Goal: Transaction & Acquisition: Purchase product/service

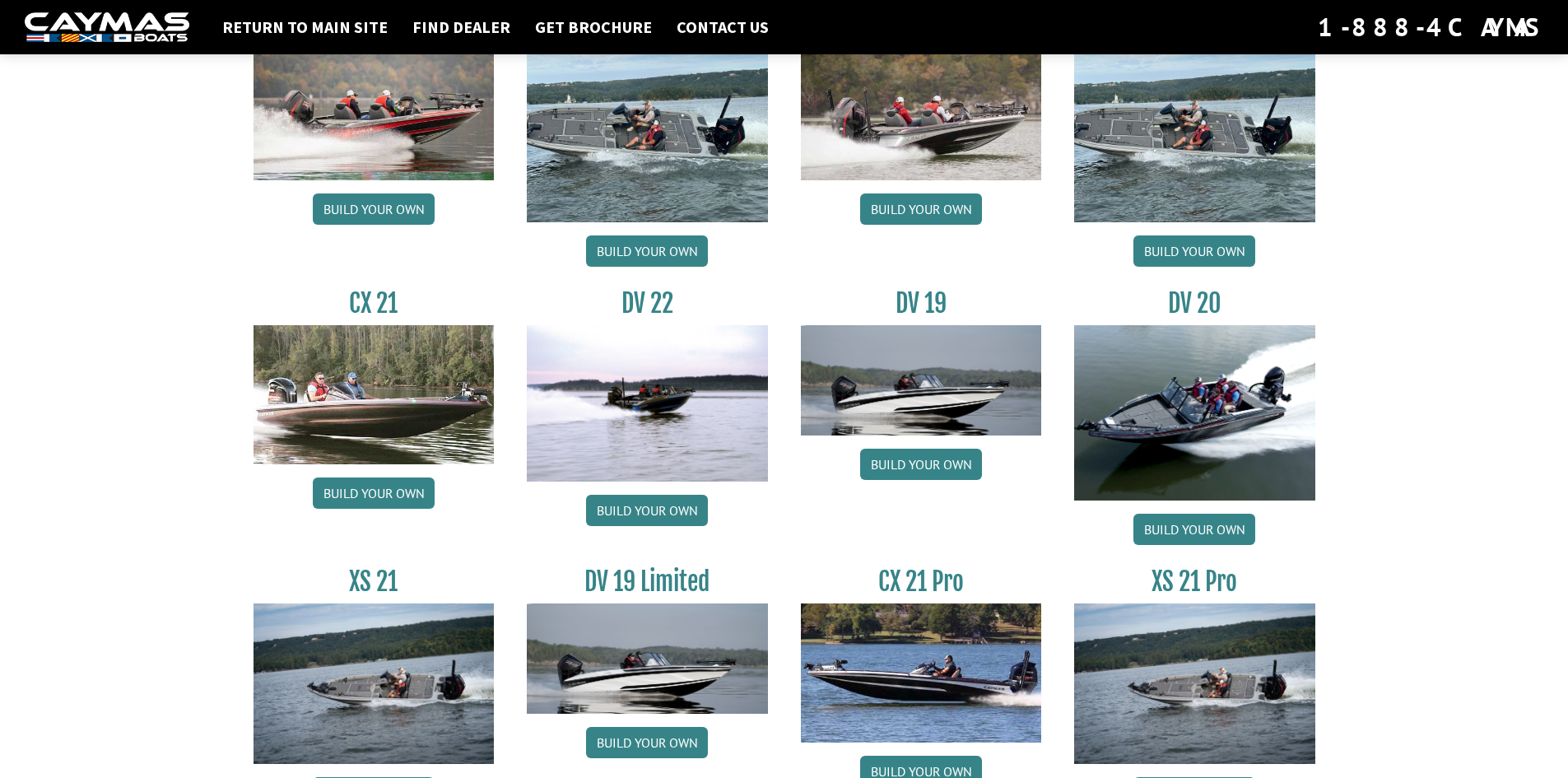
scroll to position [1840, 0]
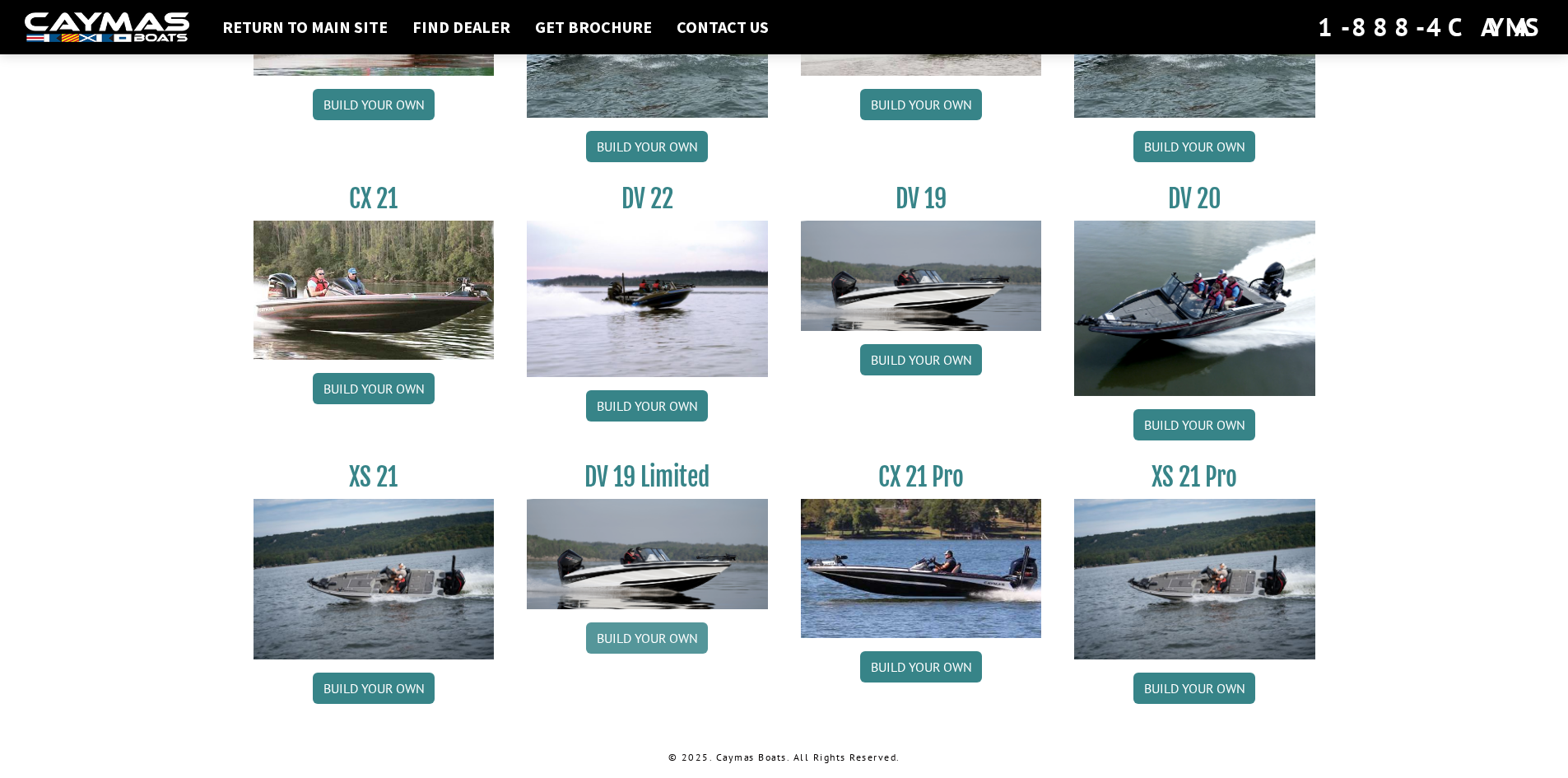
click at [661, 635] on link "Build your own" at bounding box center [647, 638] width 121 height 32
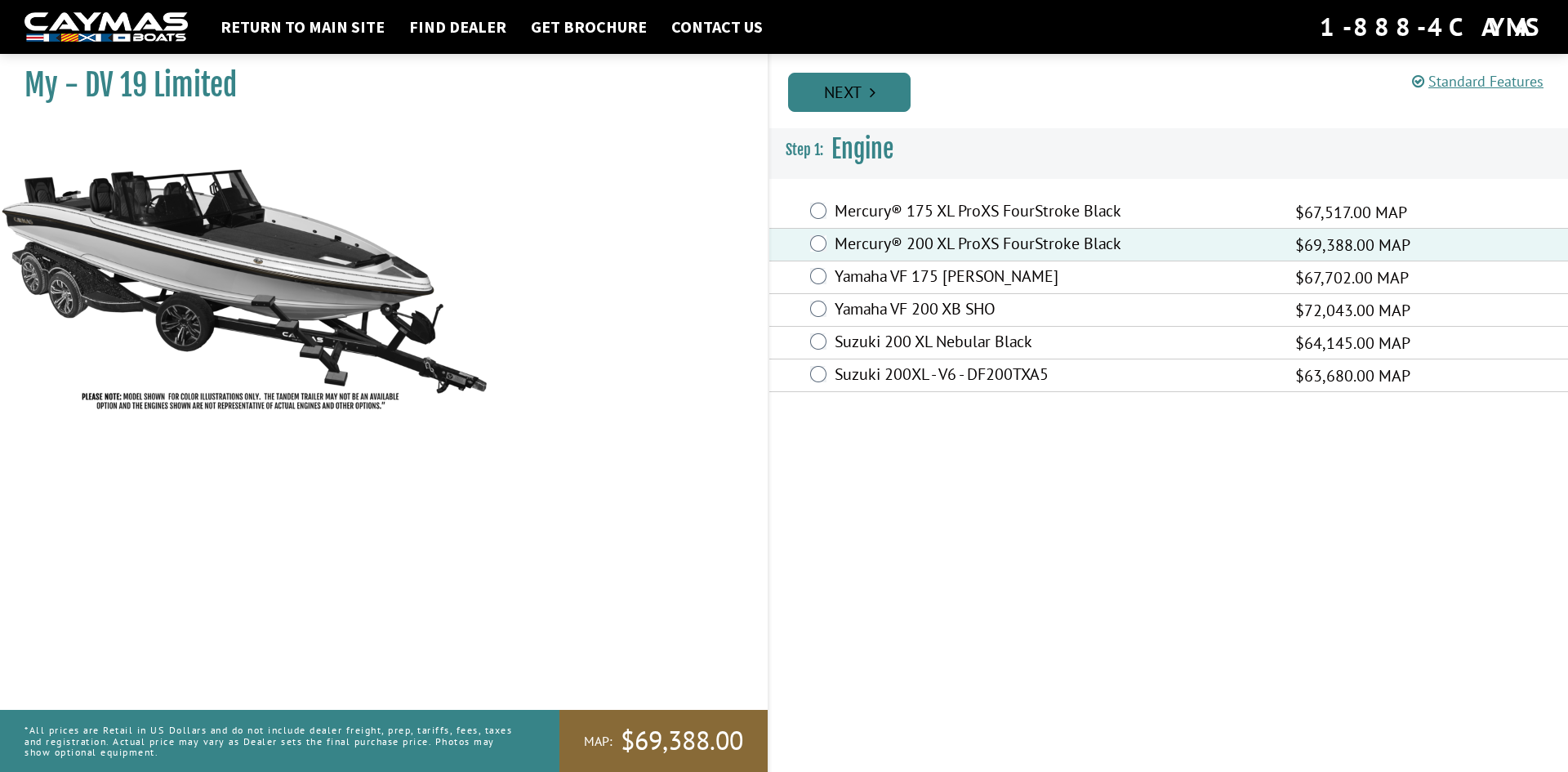
click at [874, 95] on icon "Pagination" at bounding box center [873, 92] width 6 height 16
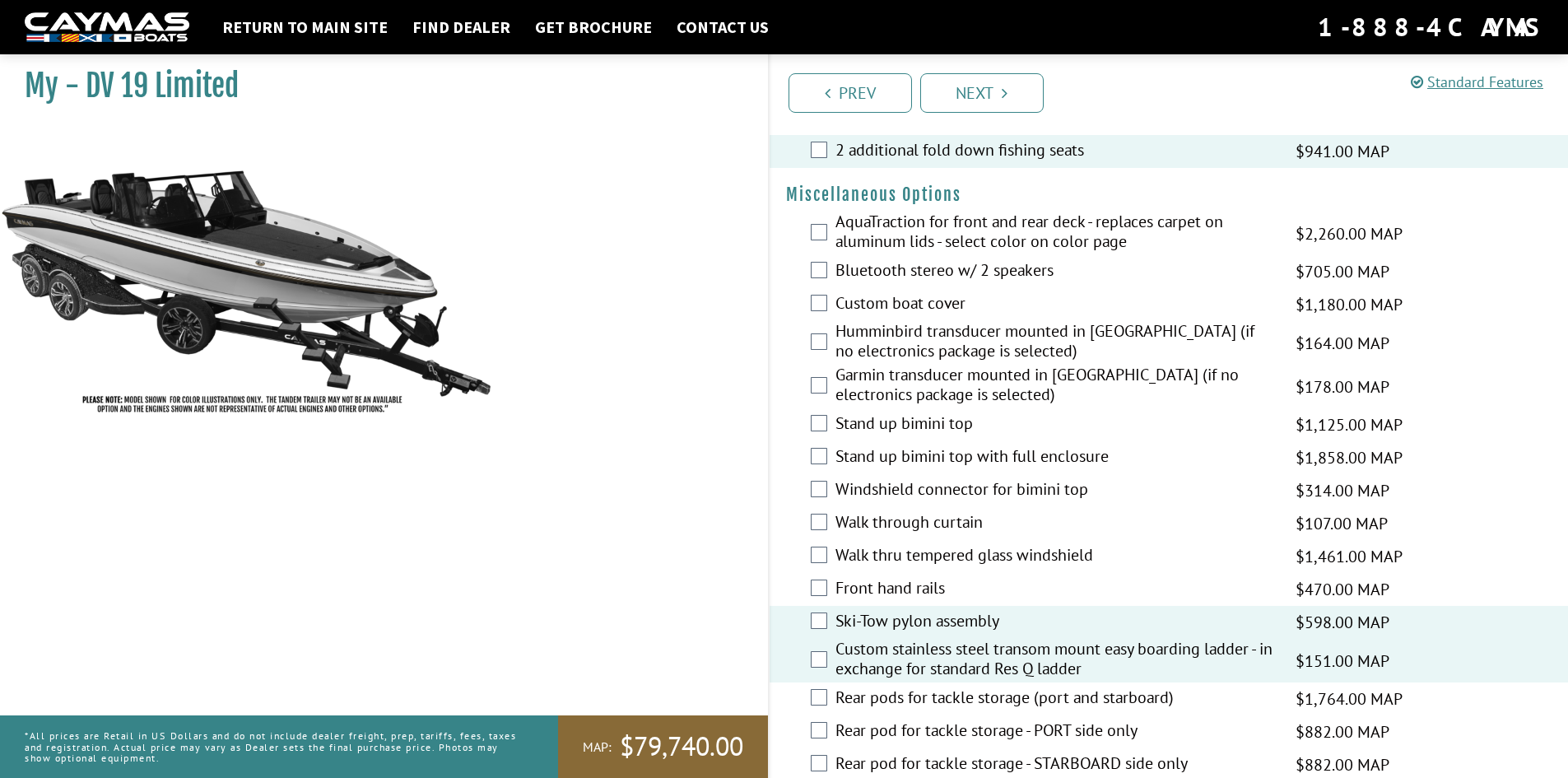
scroll to position [577, 0]
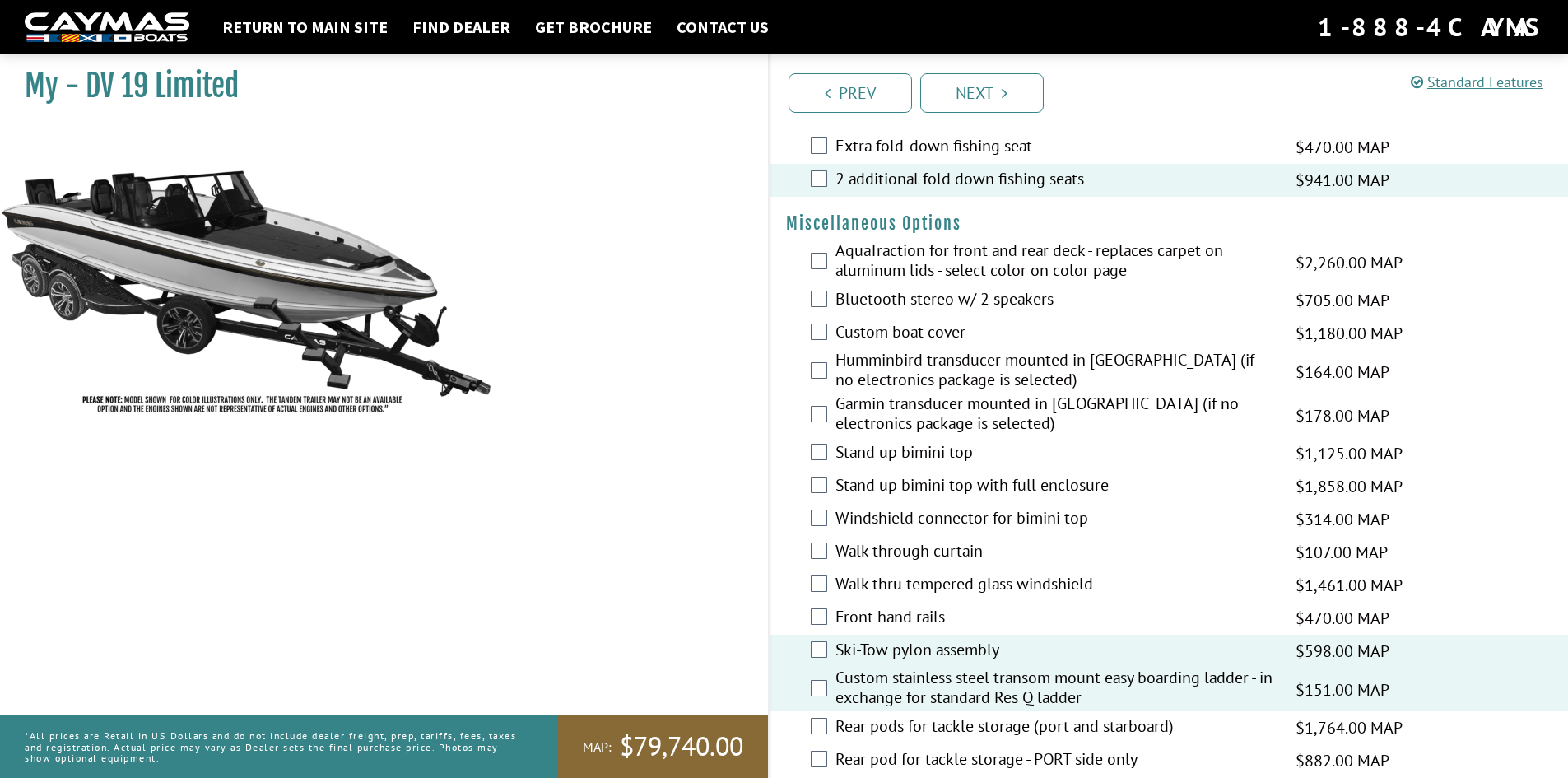
click at [828, 585] on div "Walk thru tempered glass windshield $1,461.00 MAP $1,725.00 MSRP" at bounding box center [1169, 585] width 799 height 33
click at [827, 579] on div "Walk thru tempered glass windshield $1,461.00 MAP $1,725.00 MSRP" at bounding box center [1169, 585] width 799 height 33
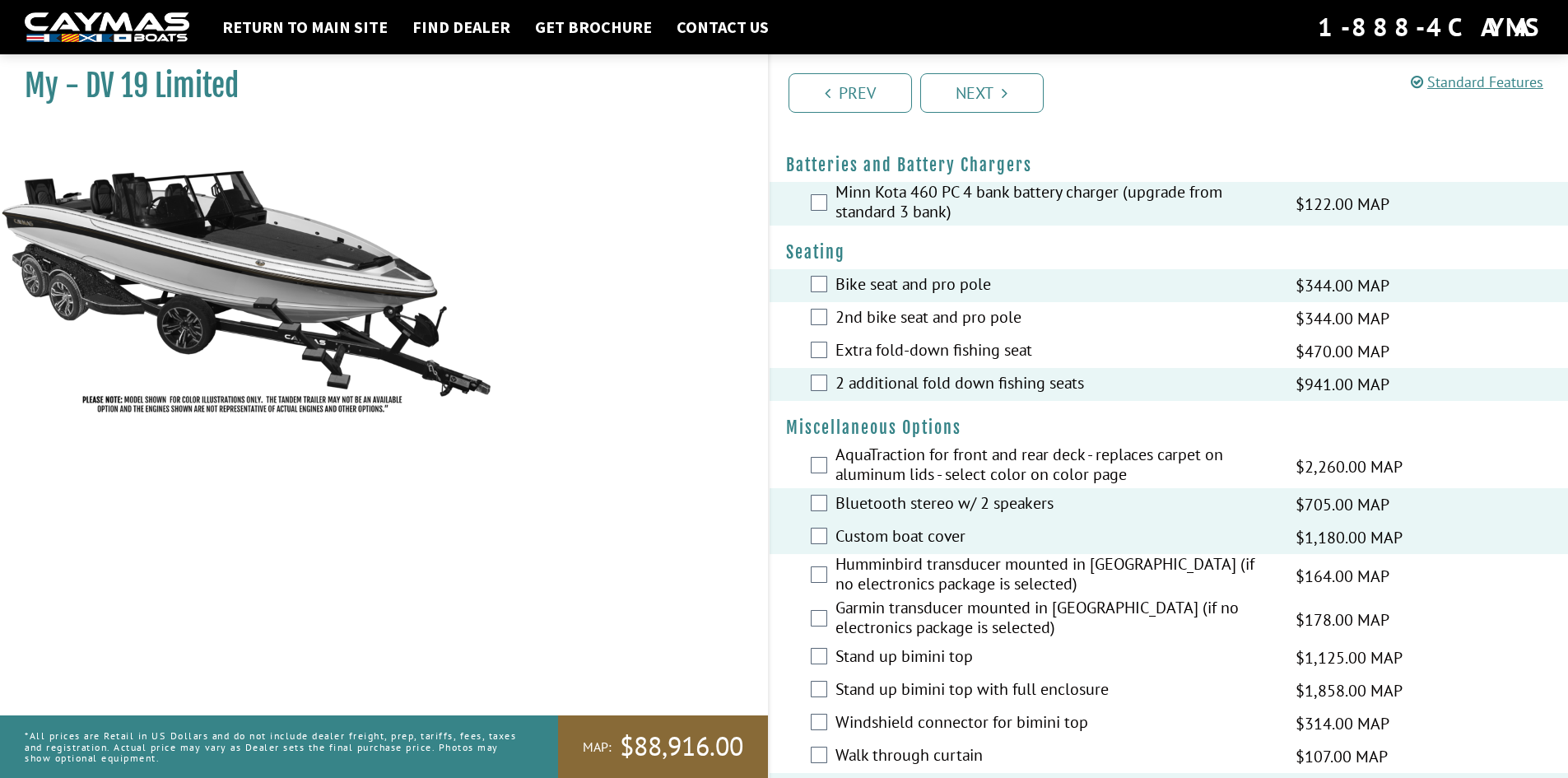
scroll to position [361, 0]
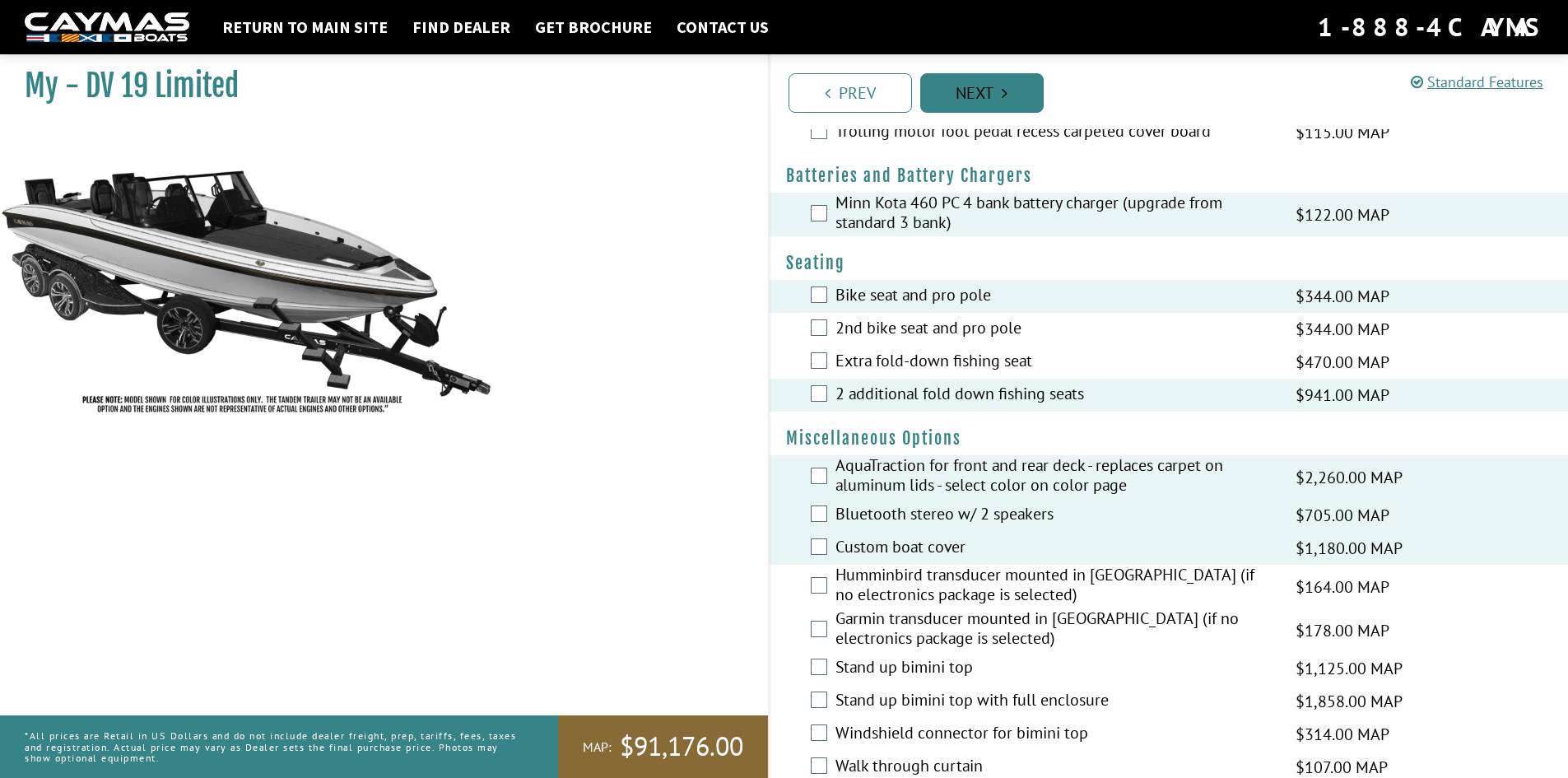
click at [989, 97] on link "Next" at bounding box center [982, 93] width 123 height 39
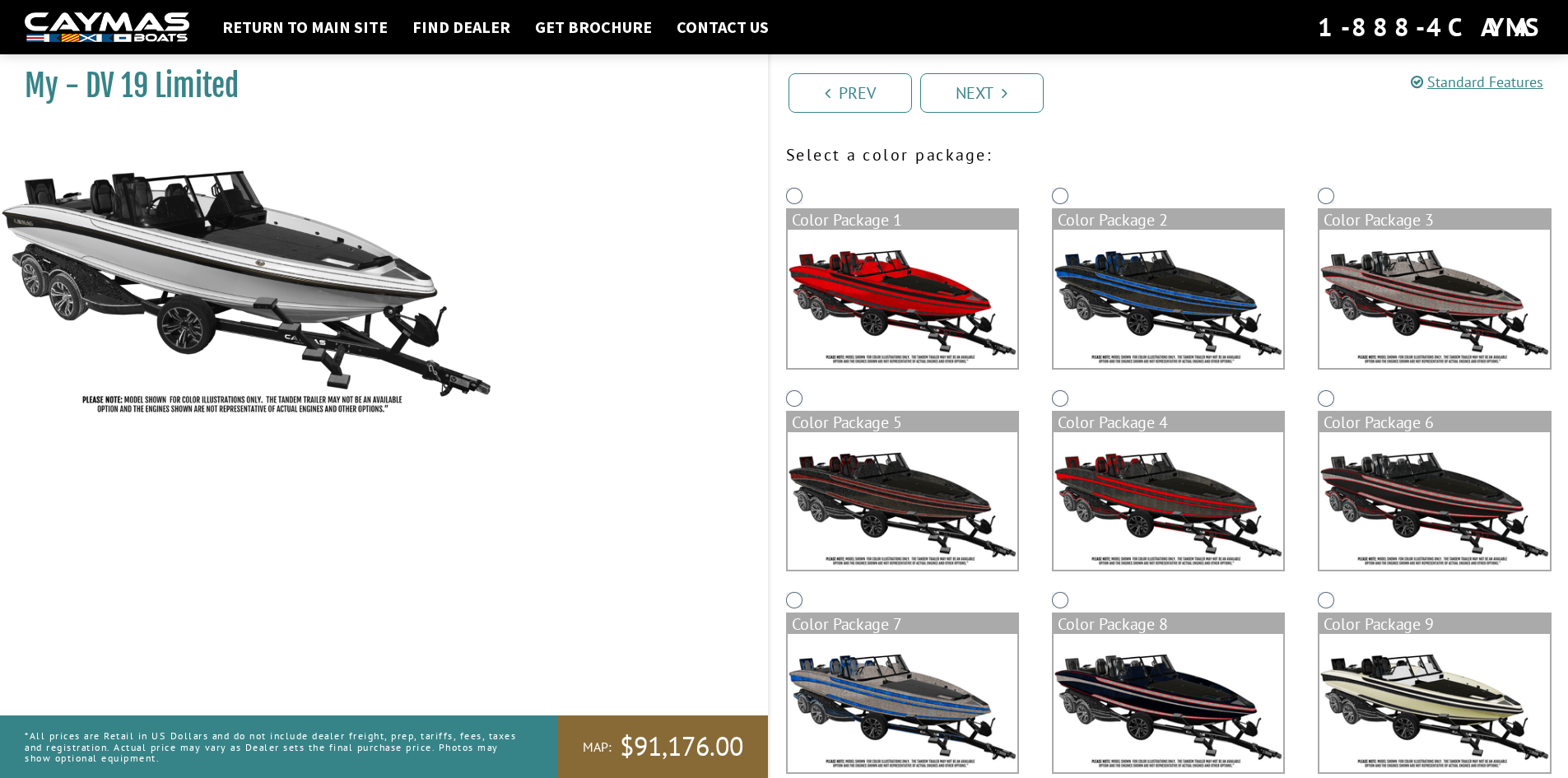
scroll to position [82, 0]
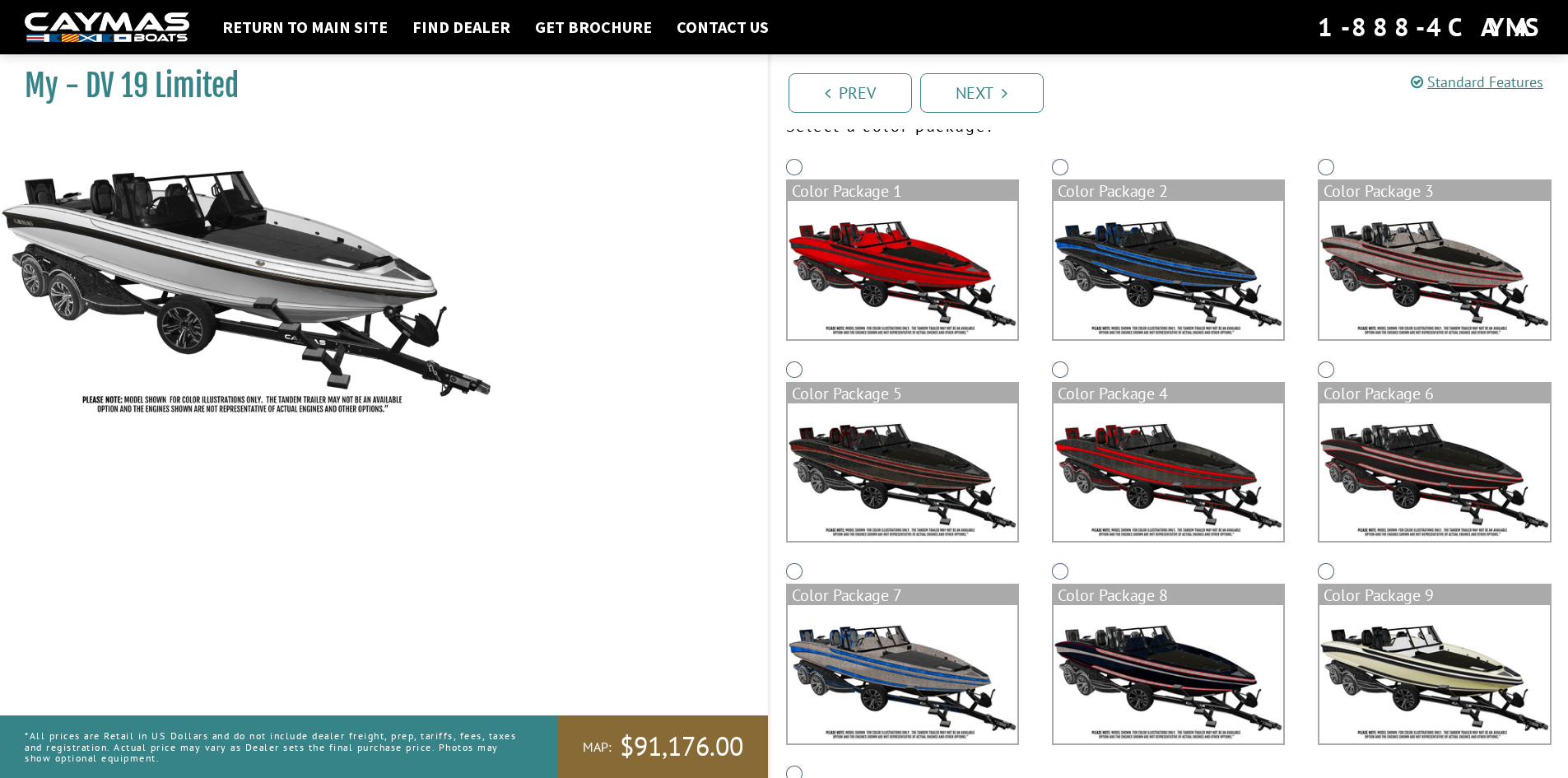
click at [1150, 658] on img at bounding box center [1169, 674] width 229 height 139
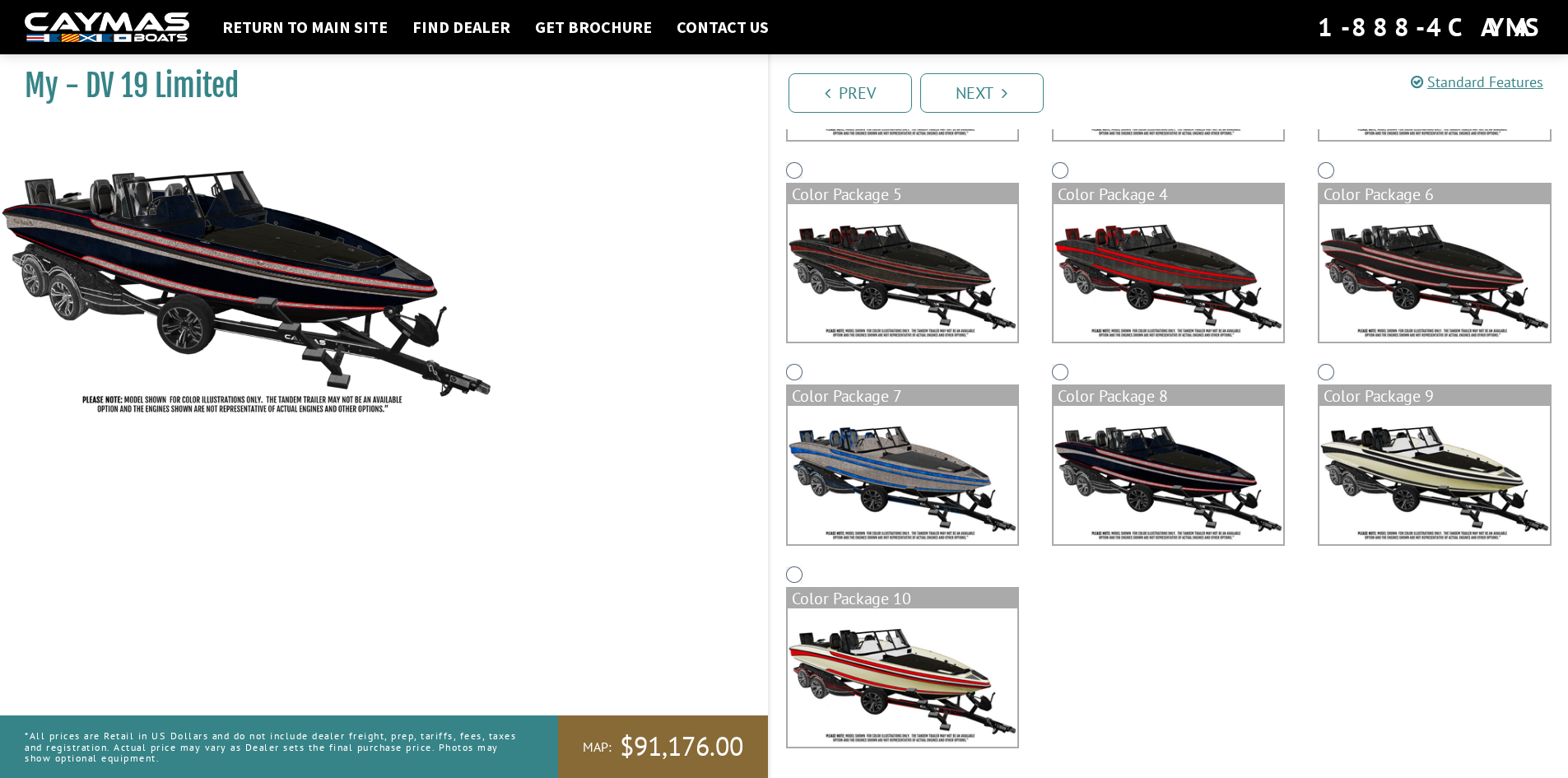
scroll to position [284, 0]
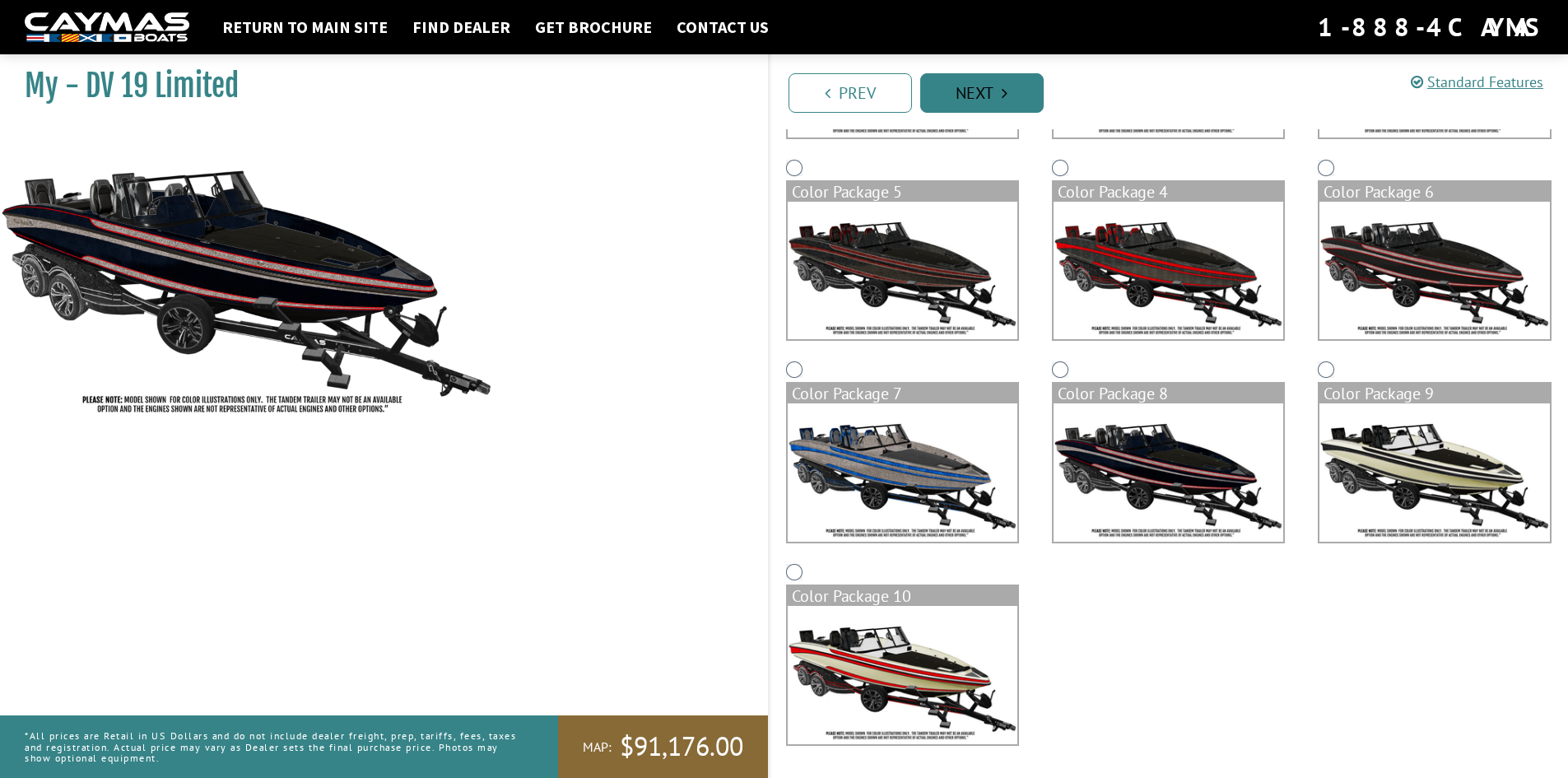
click at [956, 87] on link "Next" at bounding box center [982, 93] width 123 height 39
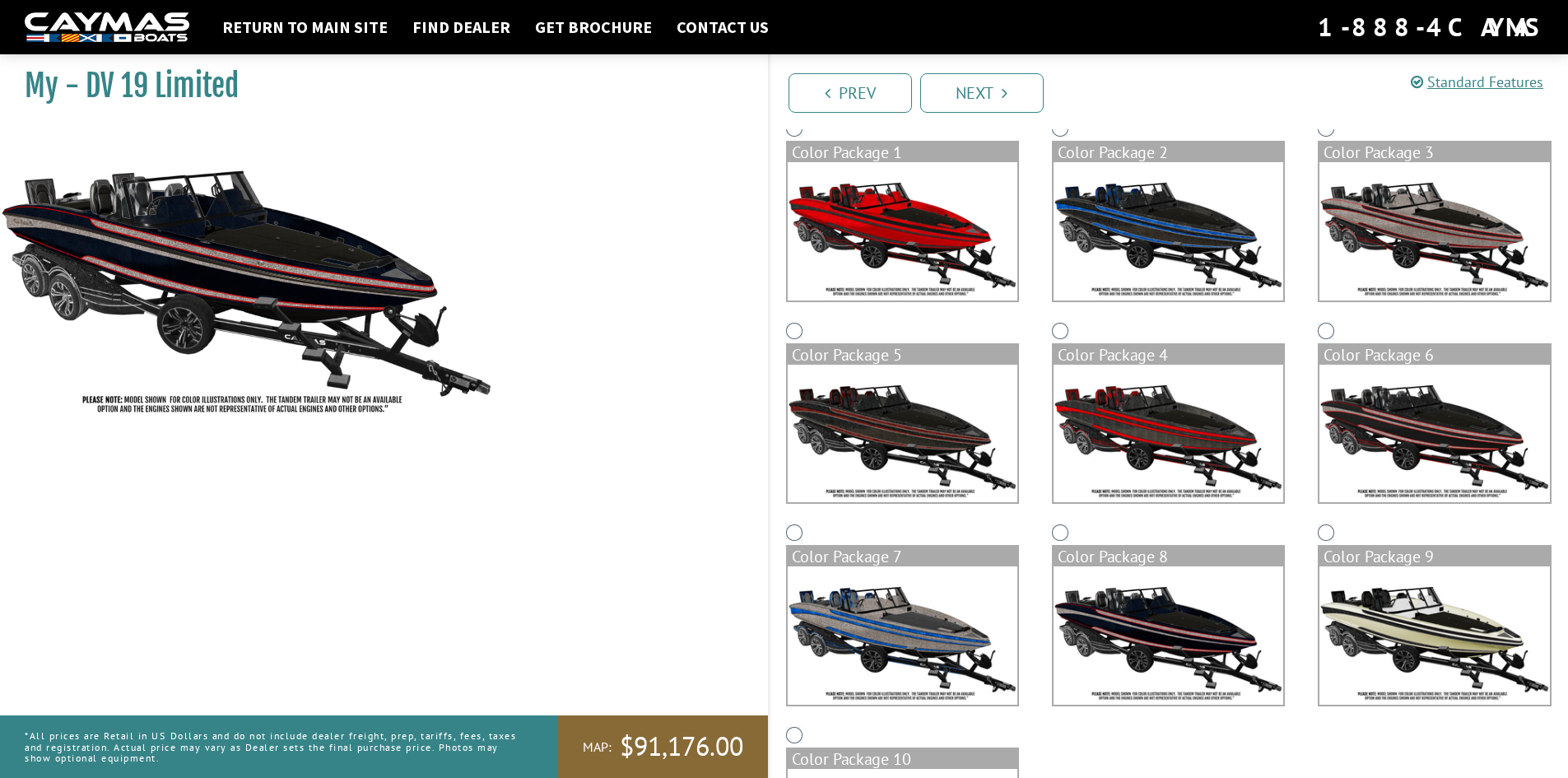
scroll to position [120, 0]
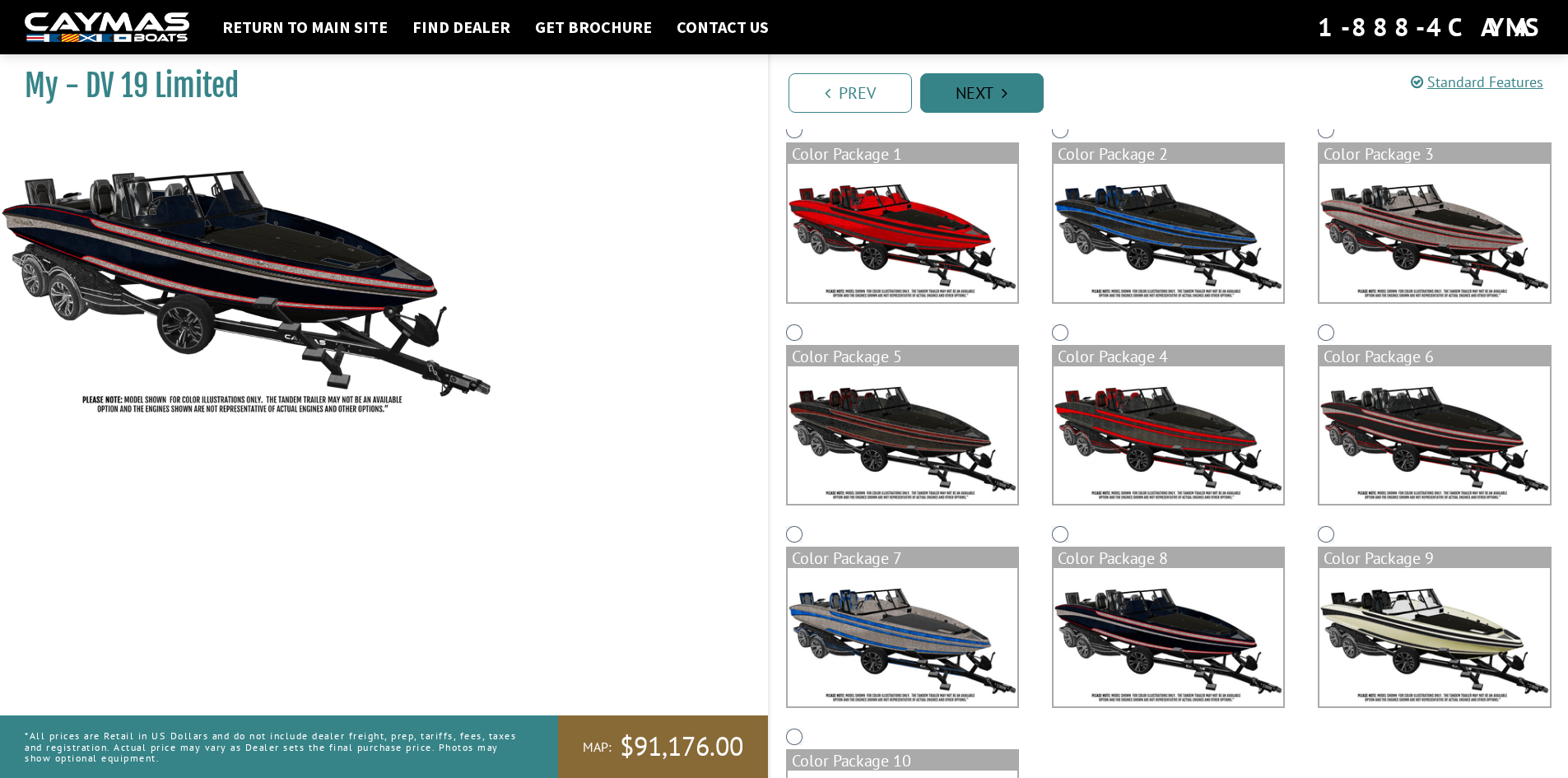
click at [988, 94] on link "Next" at bounding box center [982, 93] width 123 height 39
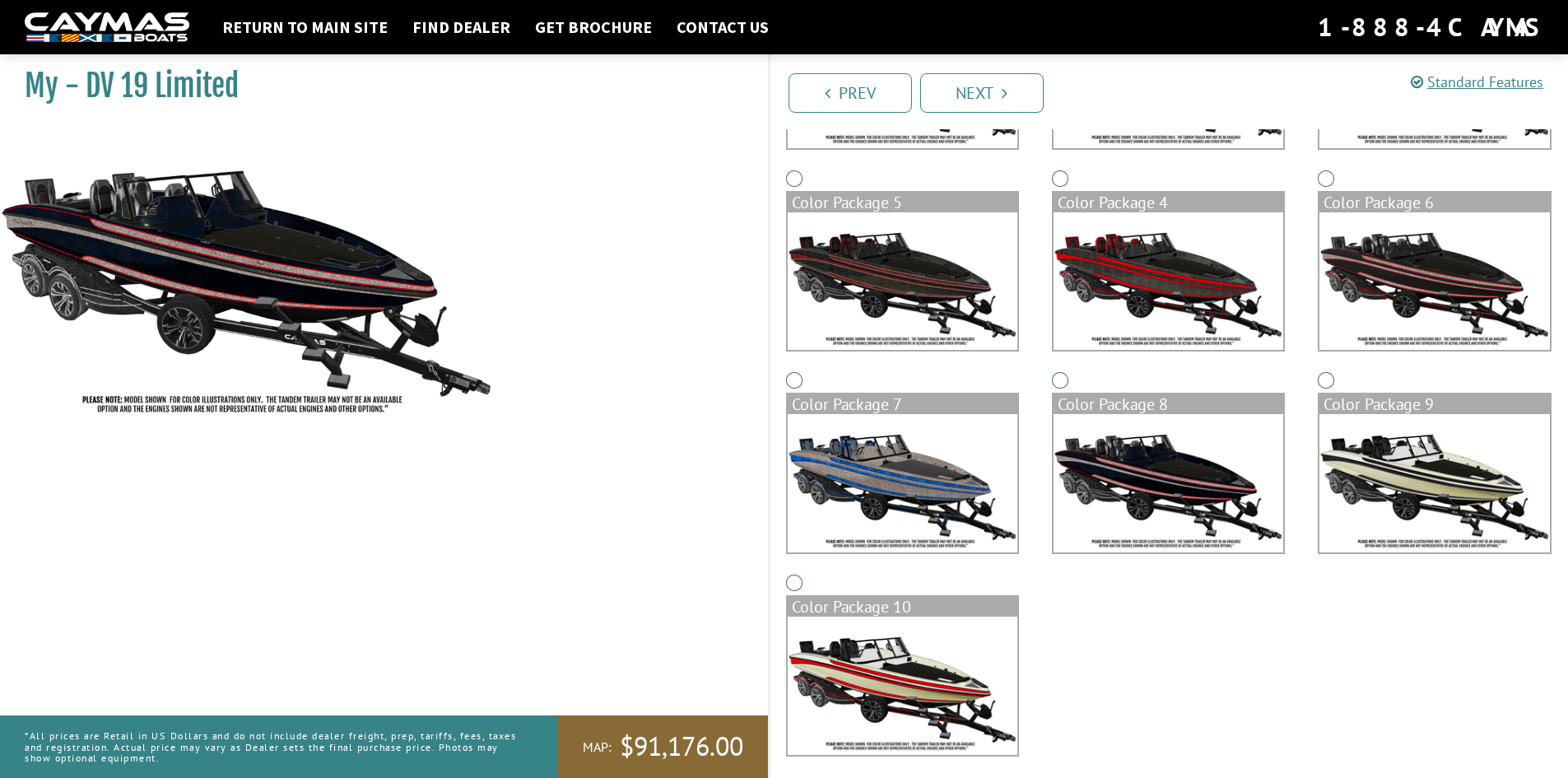
scroll to position [284, 0]
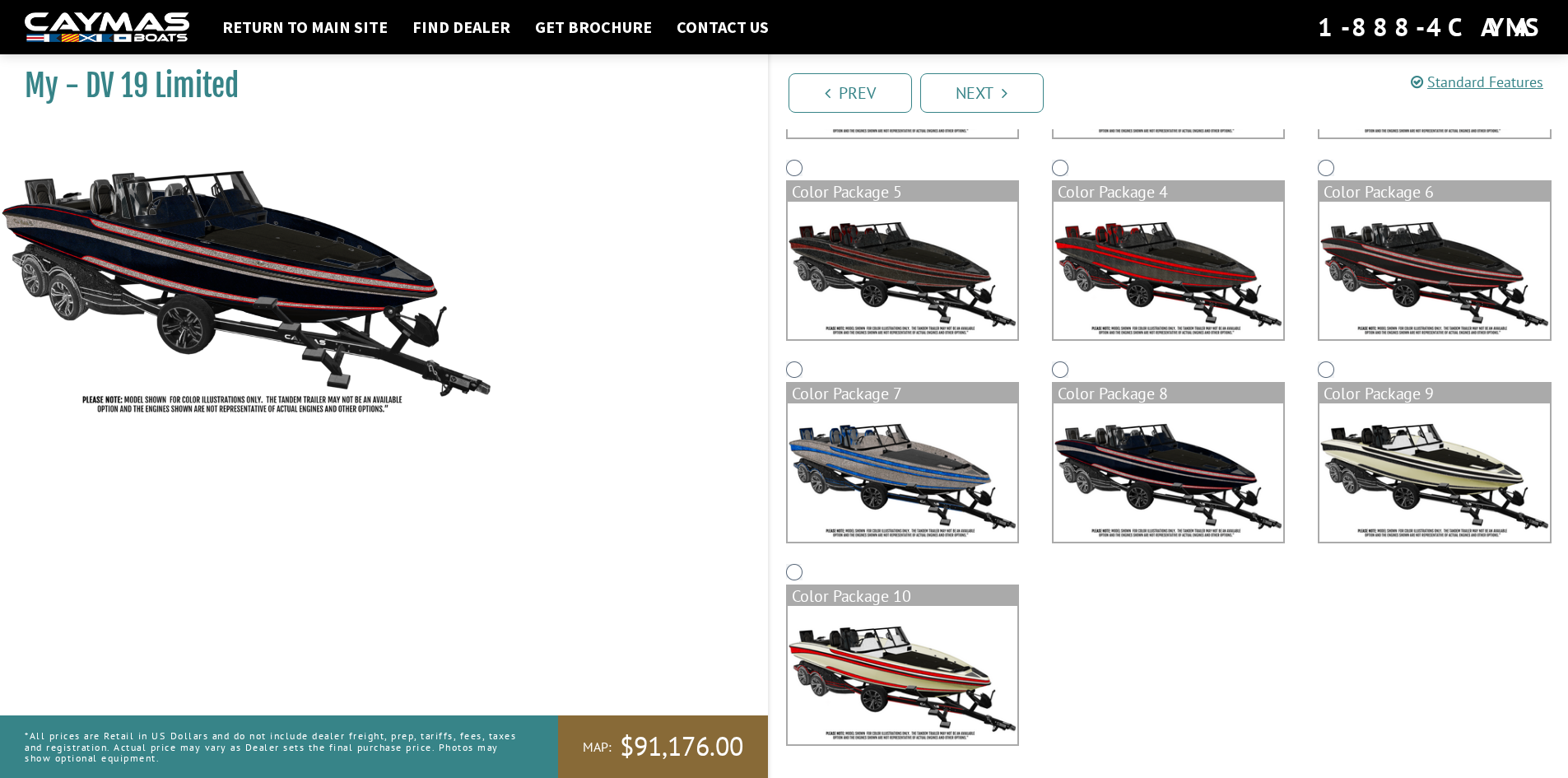
click at [1328, 389] on div "Color Package 9" at bounding box center [1434, 393] width 229 height 20
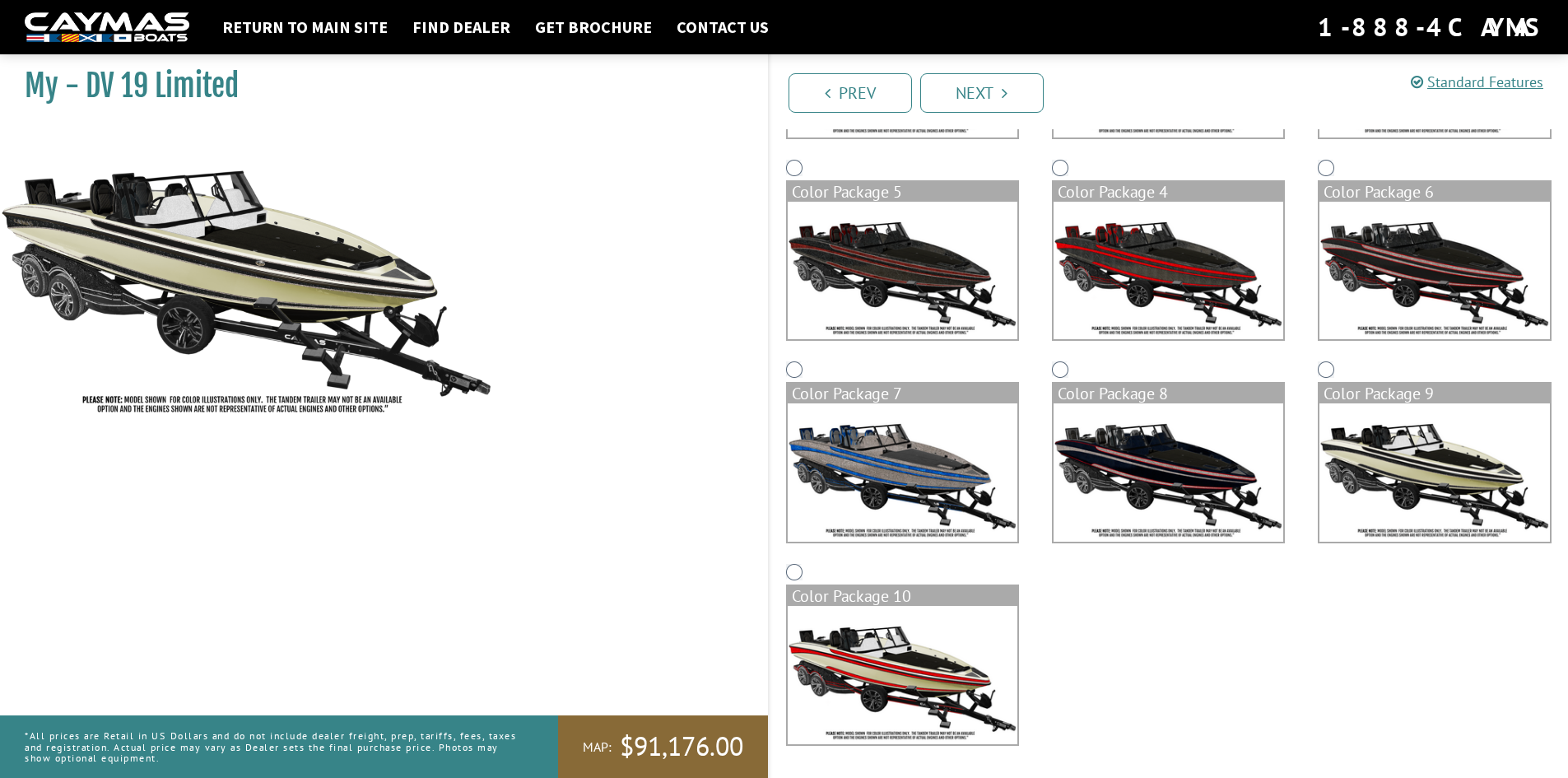
click at [1066, 395] on div "Color Package 8" at bounding box center [1169, 393] width 229 height 20
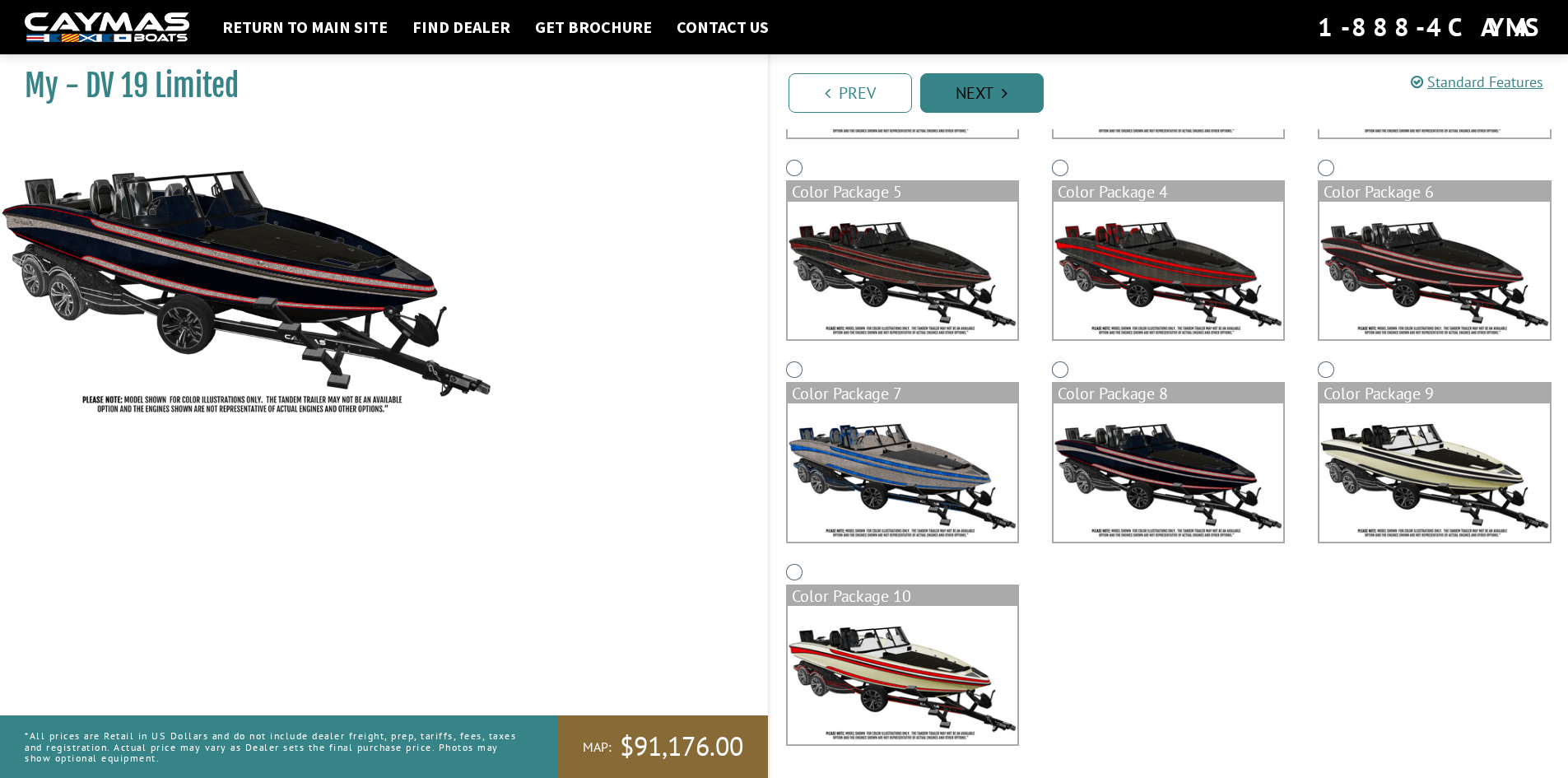
click at [981, 89] on link "Next" at bounding box center [982, 93] width 123 height 39
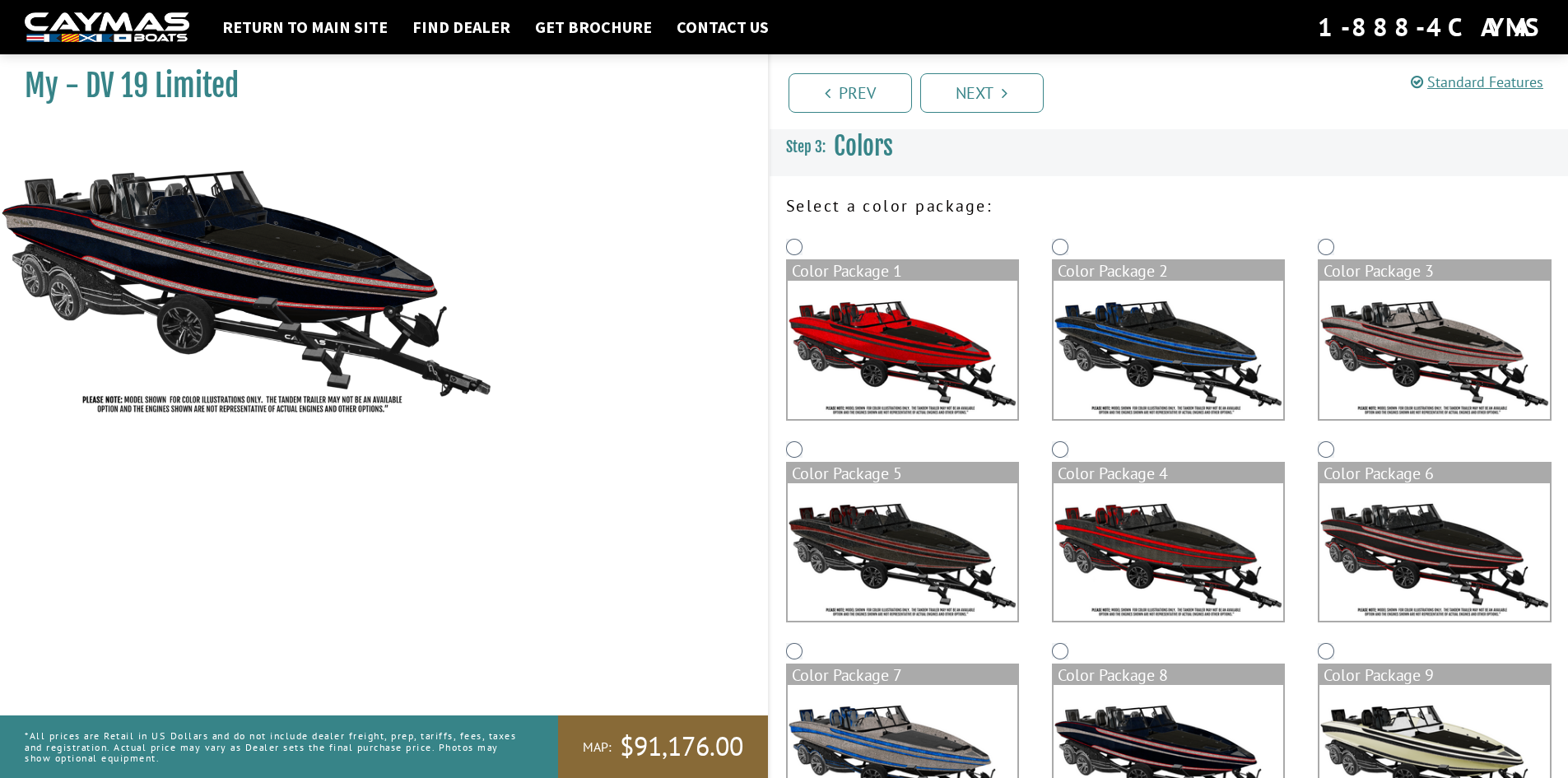
scroll to position [0, 0]
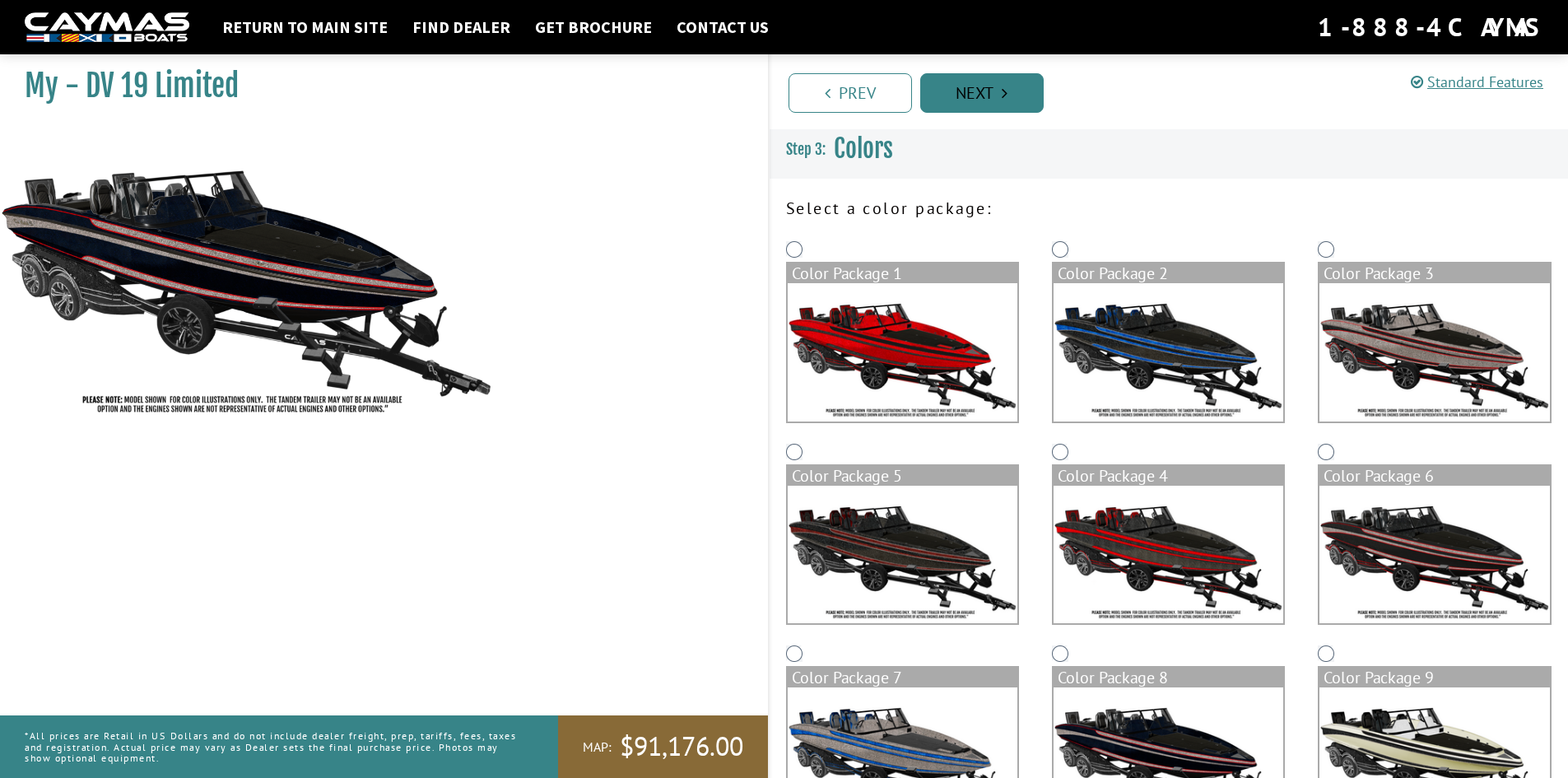
click at [975, 89] on link "Next" at bounding box center [982, 93] width 123 height 39
click at [1491, 82] on link "Standard Features" at bounding box center [1476, 82] width 133 height 19
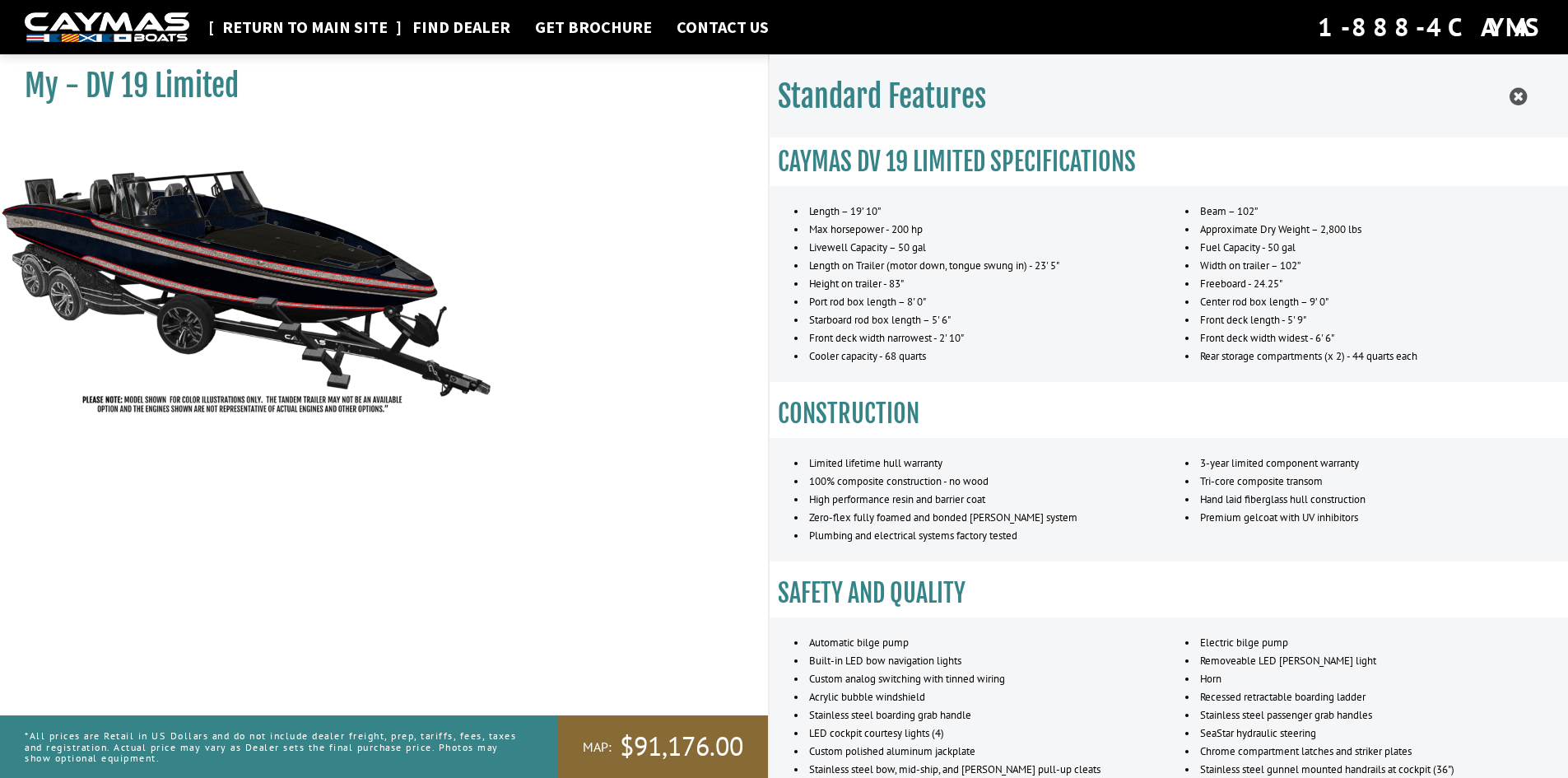
click at [294, 28] on link "Return to main site" at bounding box center [305, 27] width 182 height 21
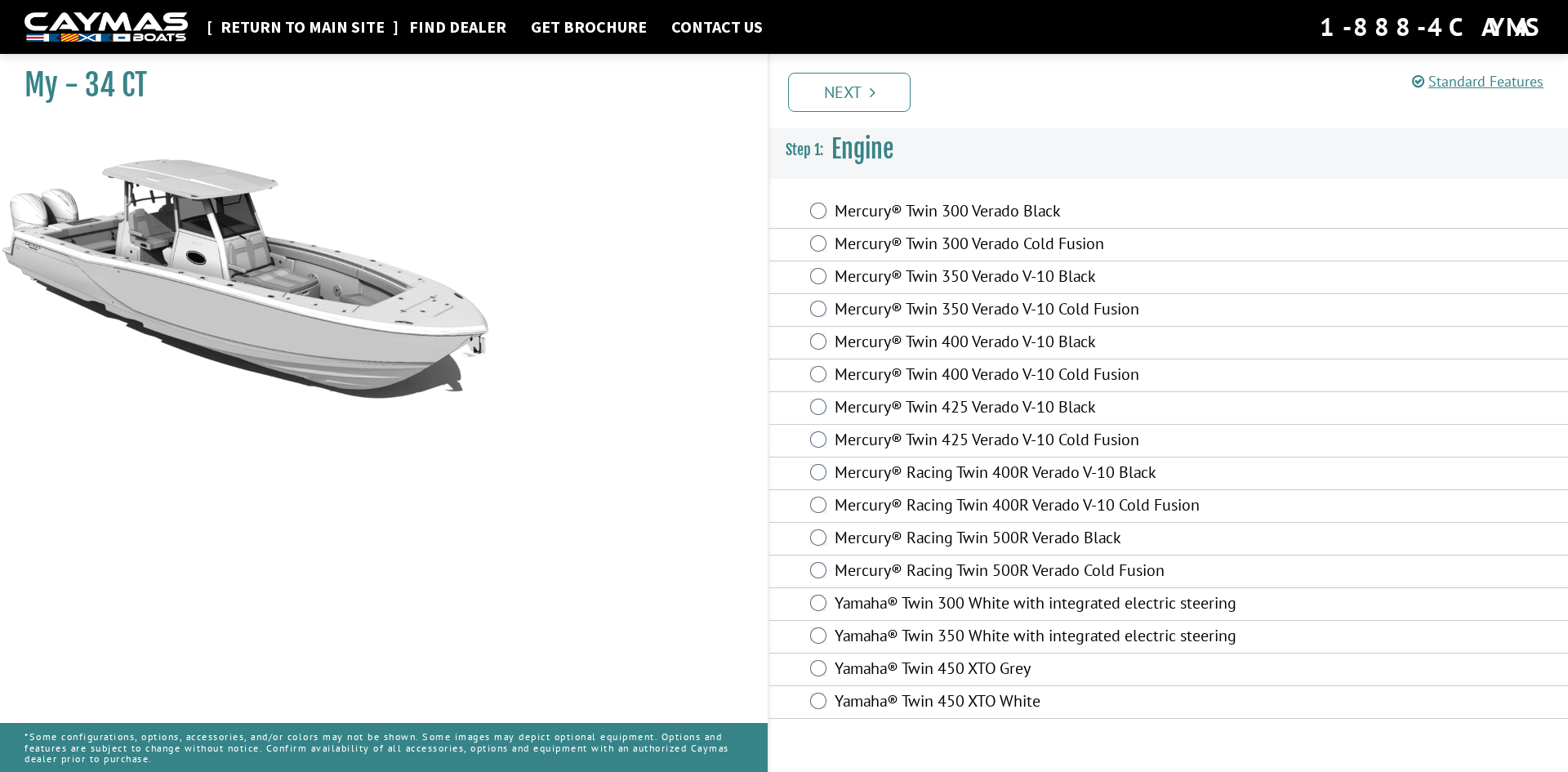
click at [322, 17] on link "Return to main site" at bounding box center [302, 26] width 181 height 21
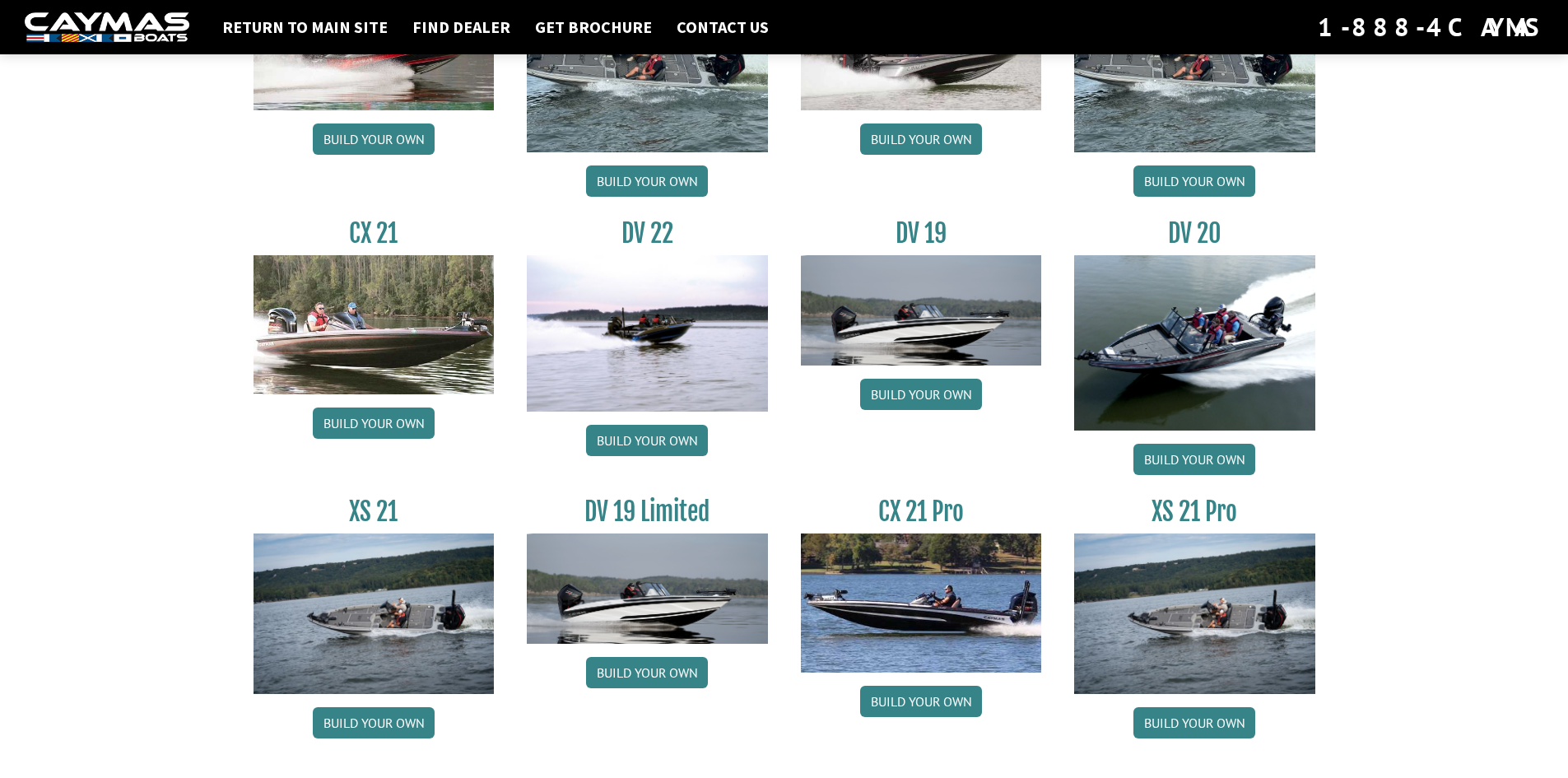
scroll to position [1812, 0]
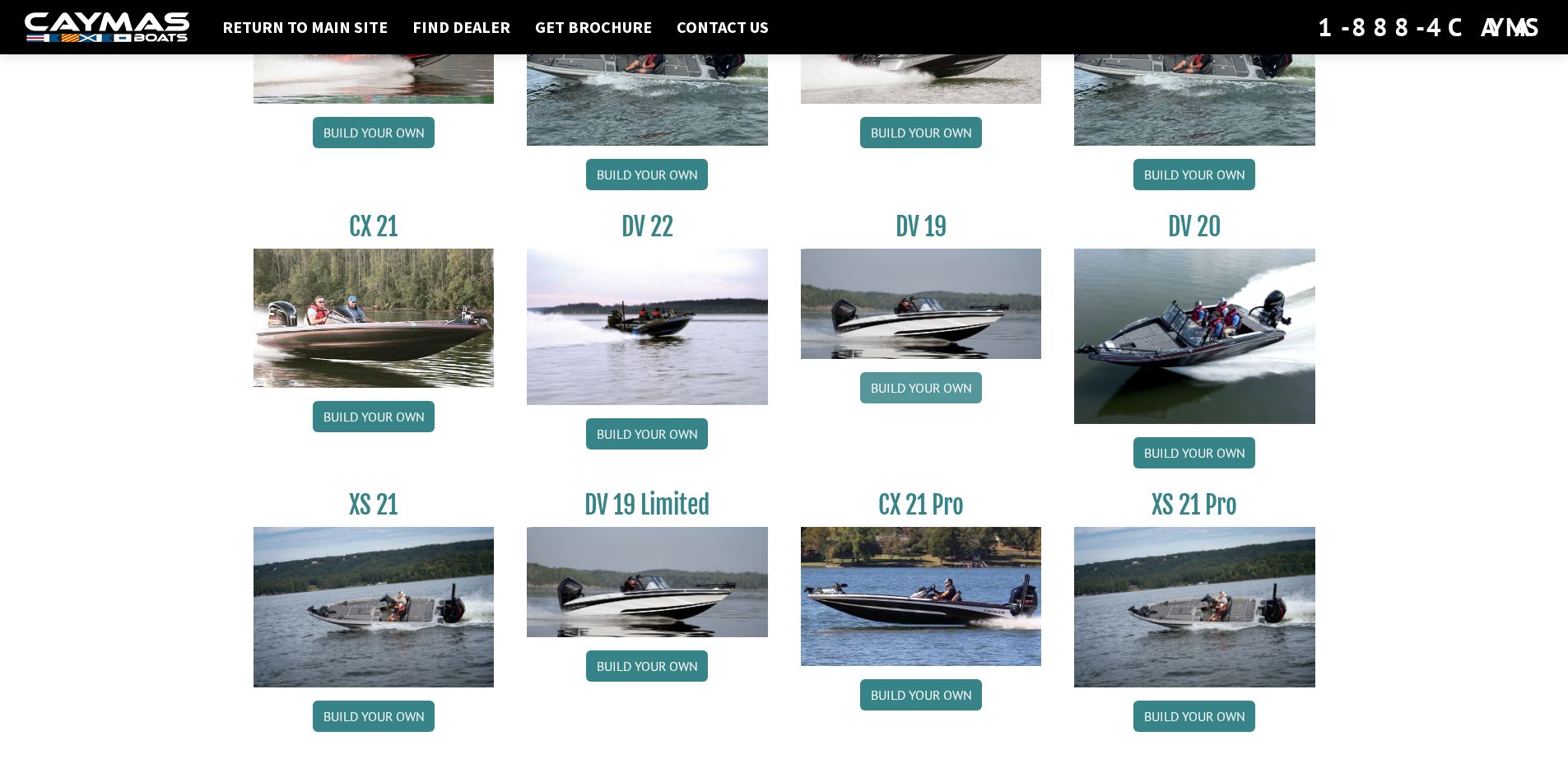
click at [924, 382] on link "Build your own" at bounding box center [920, 388] width 121 height 32
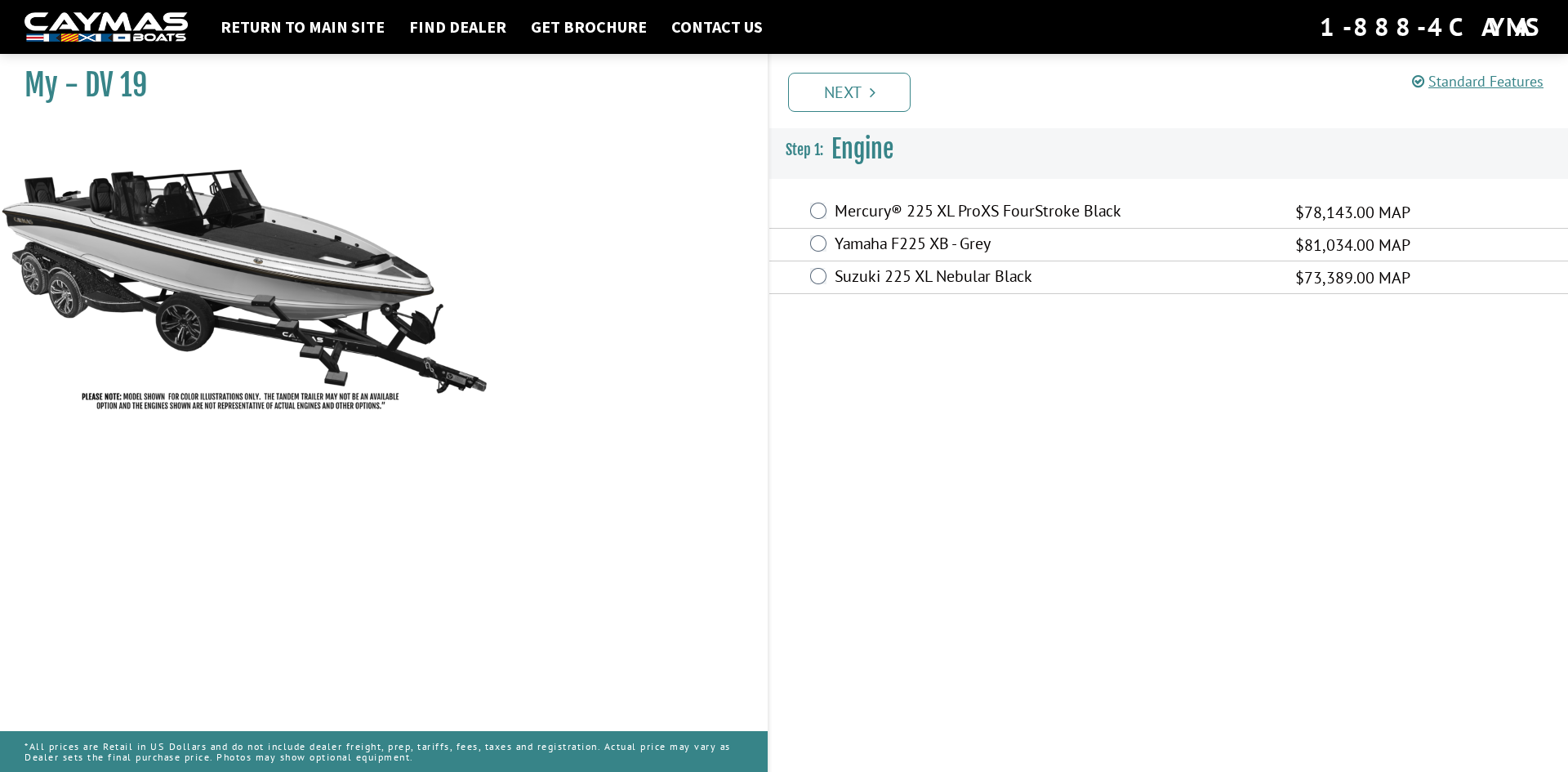
click at [801, 220] on div "Mercury® 225 XL ProXS FourStroke Black $78,143.00 MAP" at bounding box center [1168, 212] width 799 height 32
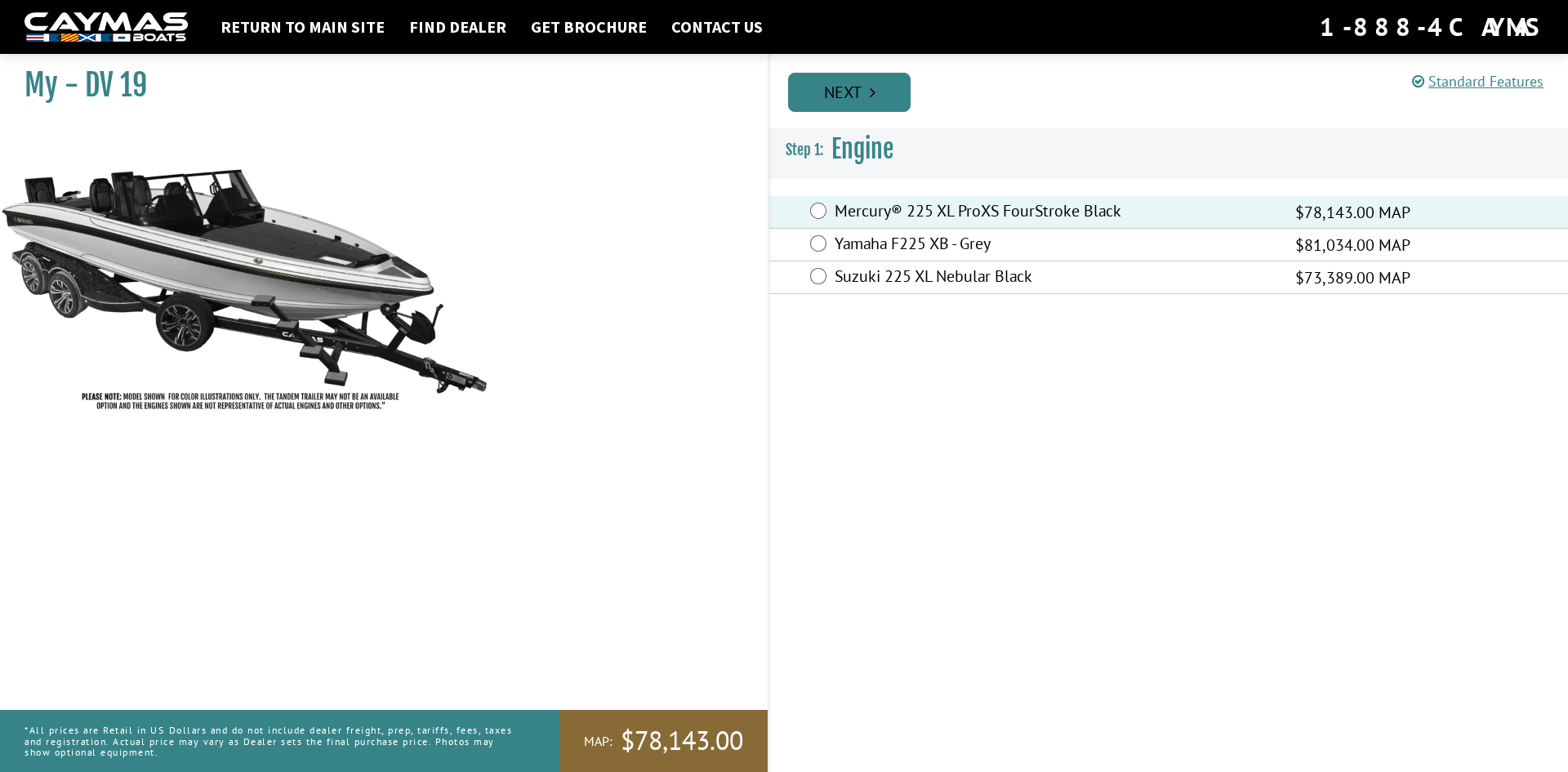
click at [868, 86] on link "Next" at bounding box center [850, 93] width 122 height 39
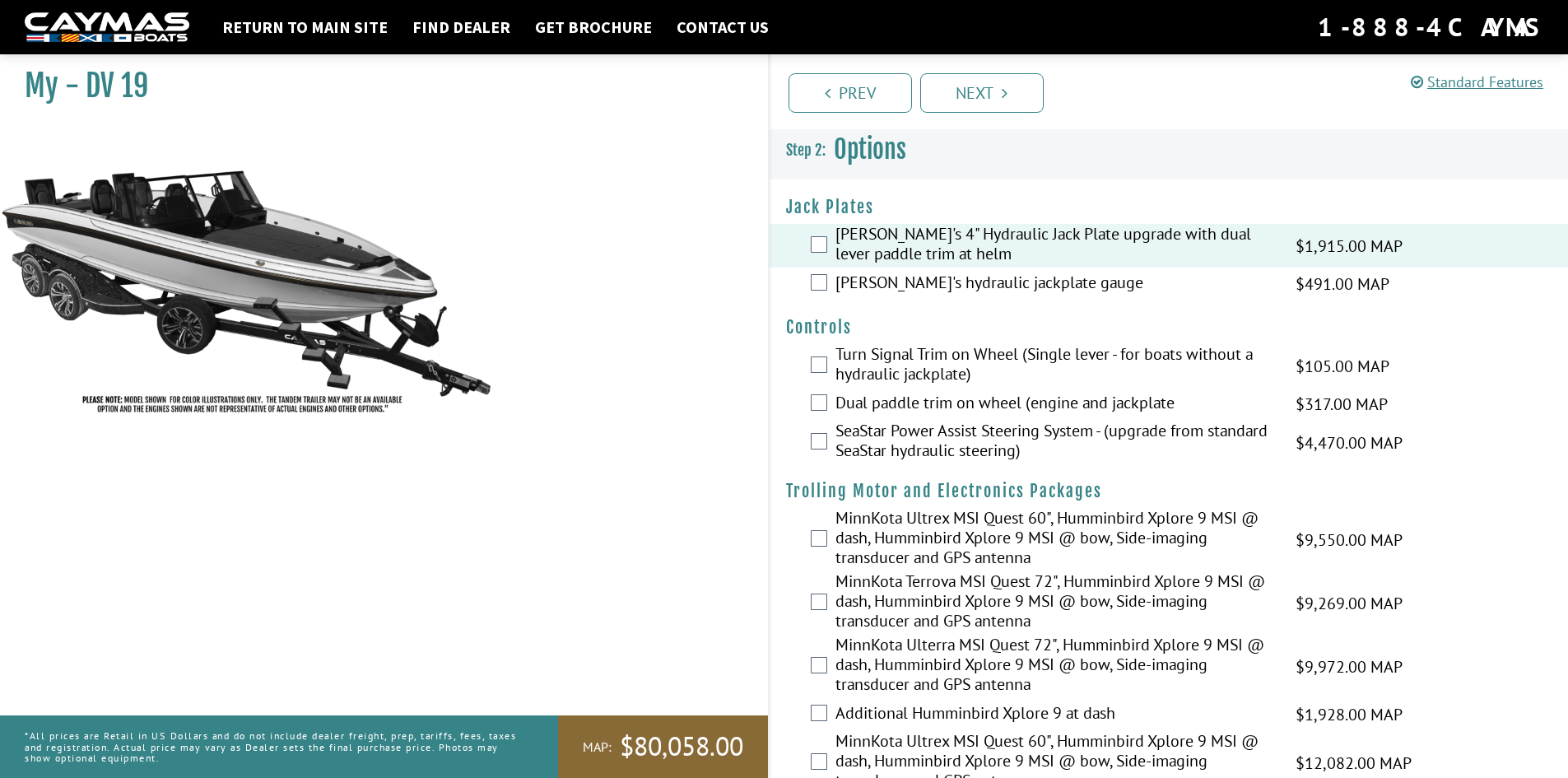
click at [820, 272] on div "Bob's hydraulic jackplate gauge $491.00 MAP $580.00 MSRP" at bounding box center [1169, 284] width 799 height 33
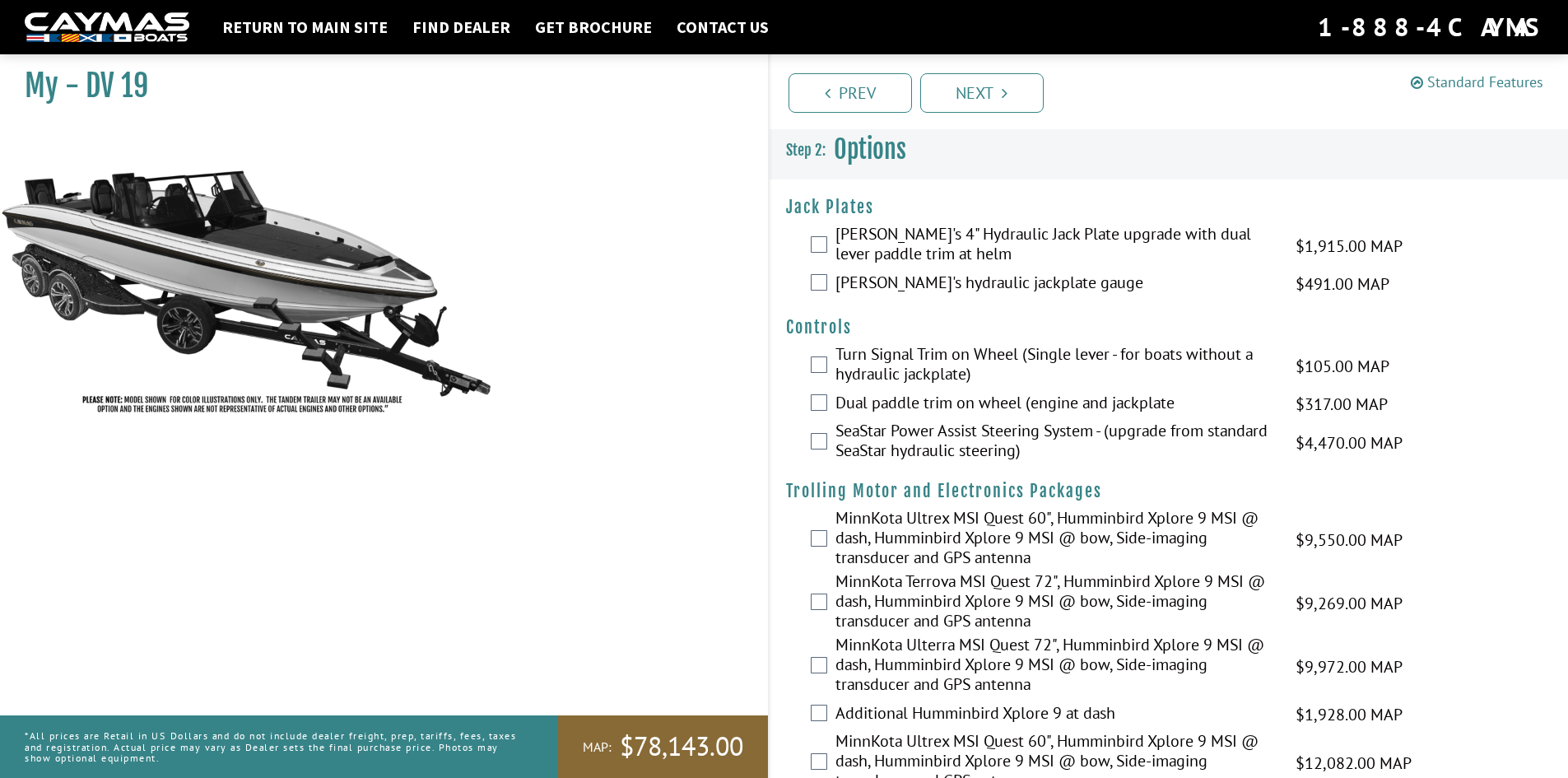
click at [1438, 79] on link "Standard Features" at bounding box center [1476, 82] width 133 height 19
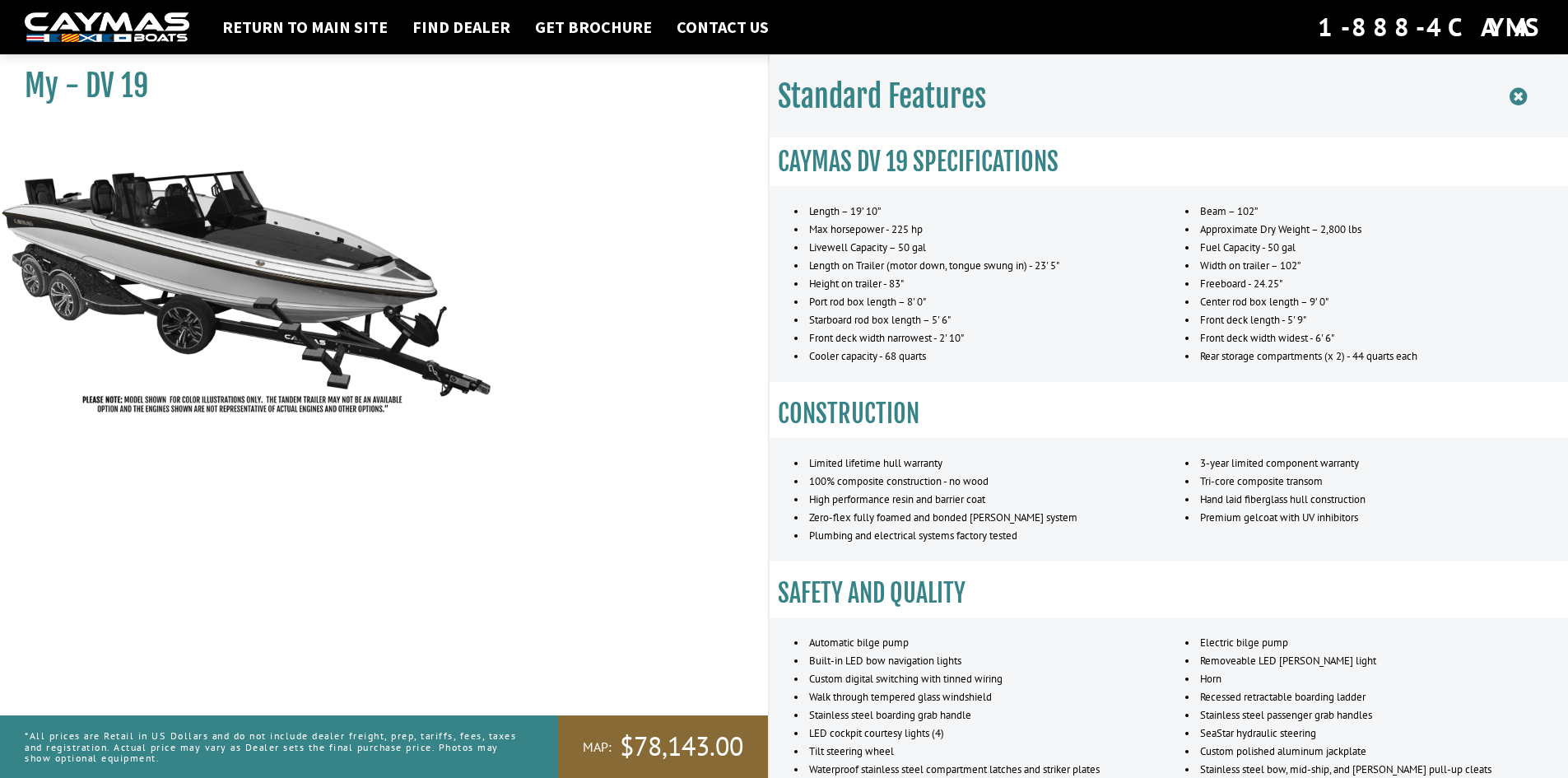
click at [1514, 97] on icon at bounding box center [1518, 97] width 17 height 21
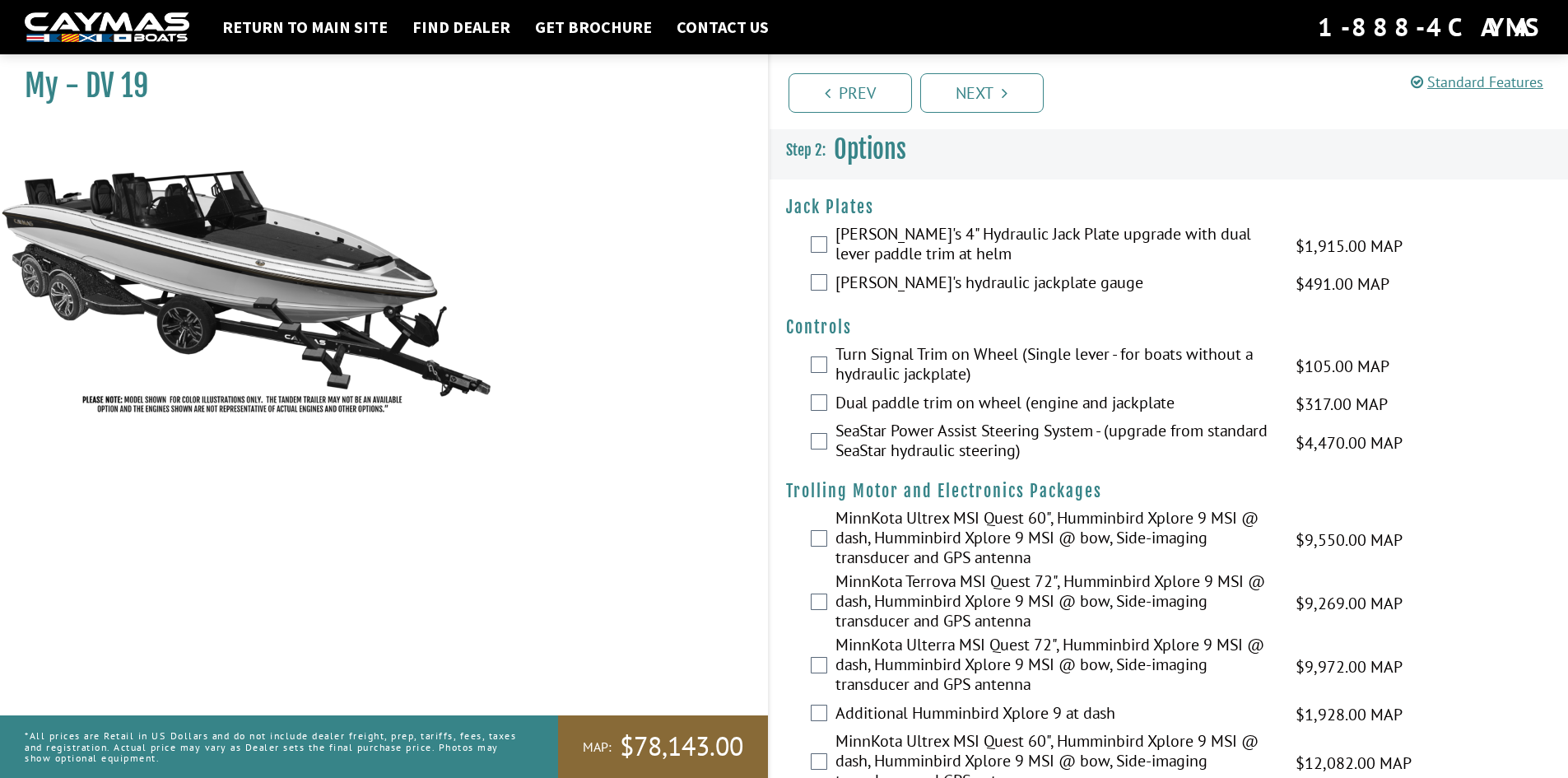
click at [888, 246] on label "Bob's 4" Hydraulic Jack Plate upgrade with dual lever paddle trim at helm" at bounding box center [1056, 246] width 440 height 44
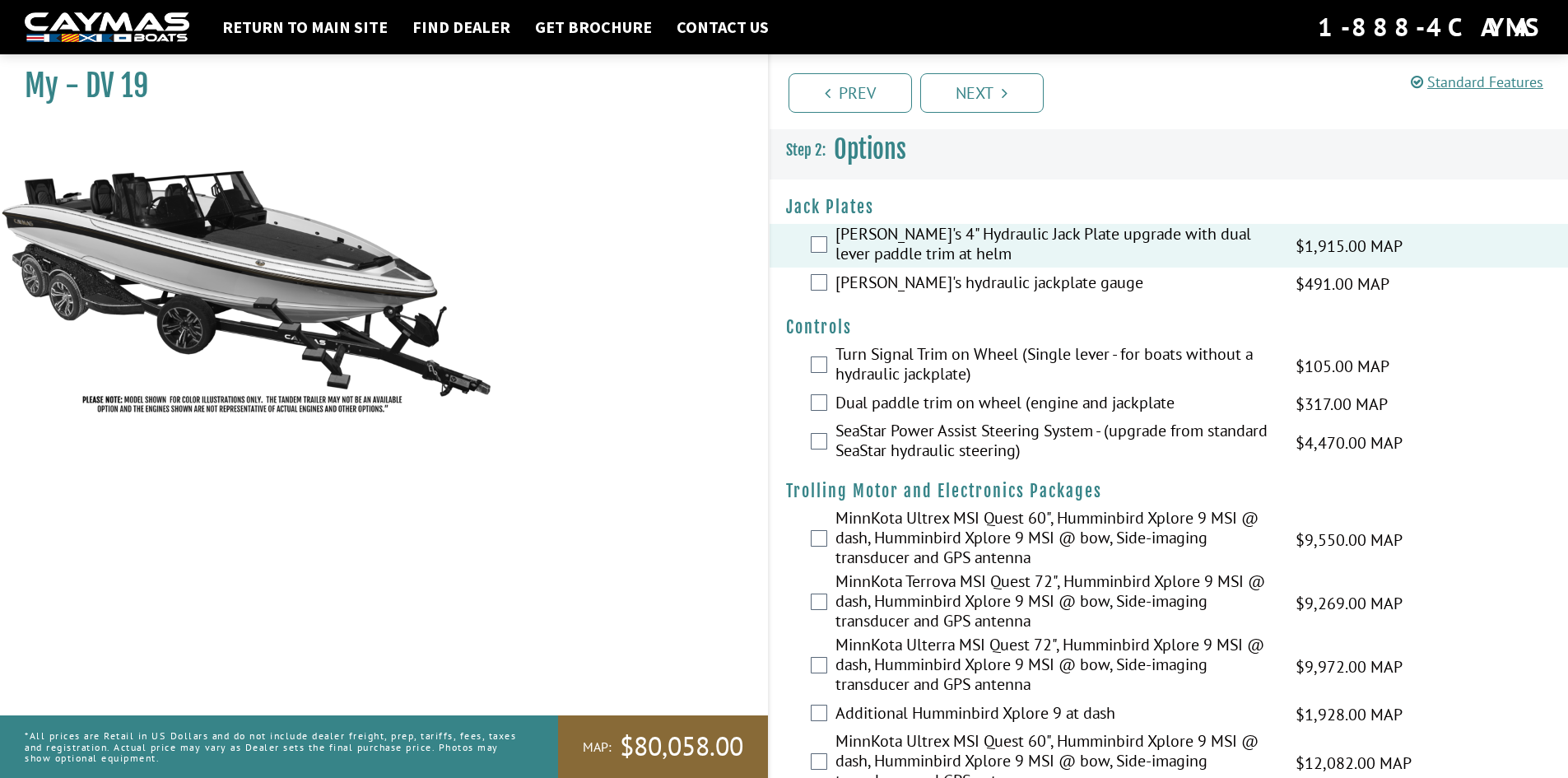
click at [873, 282] on label "Bob's hydraulic jackplate gauge" at bounding box center [1056, 284] width 440 height 24
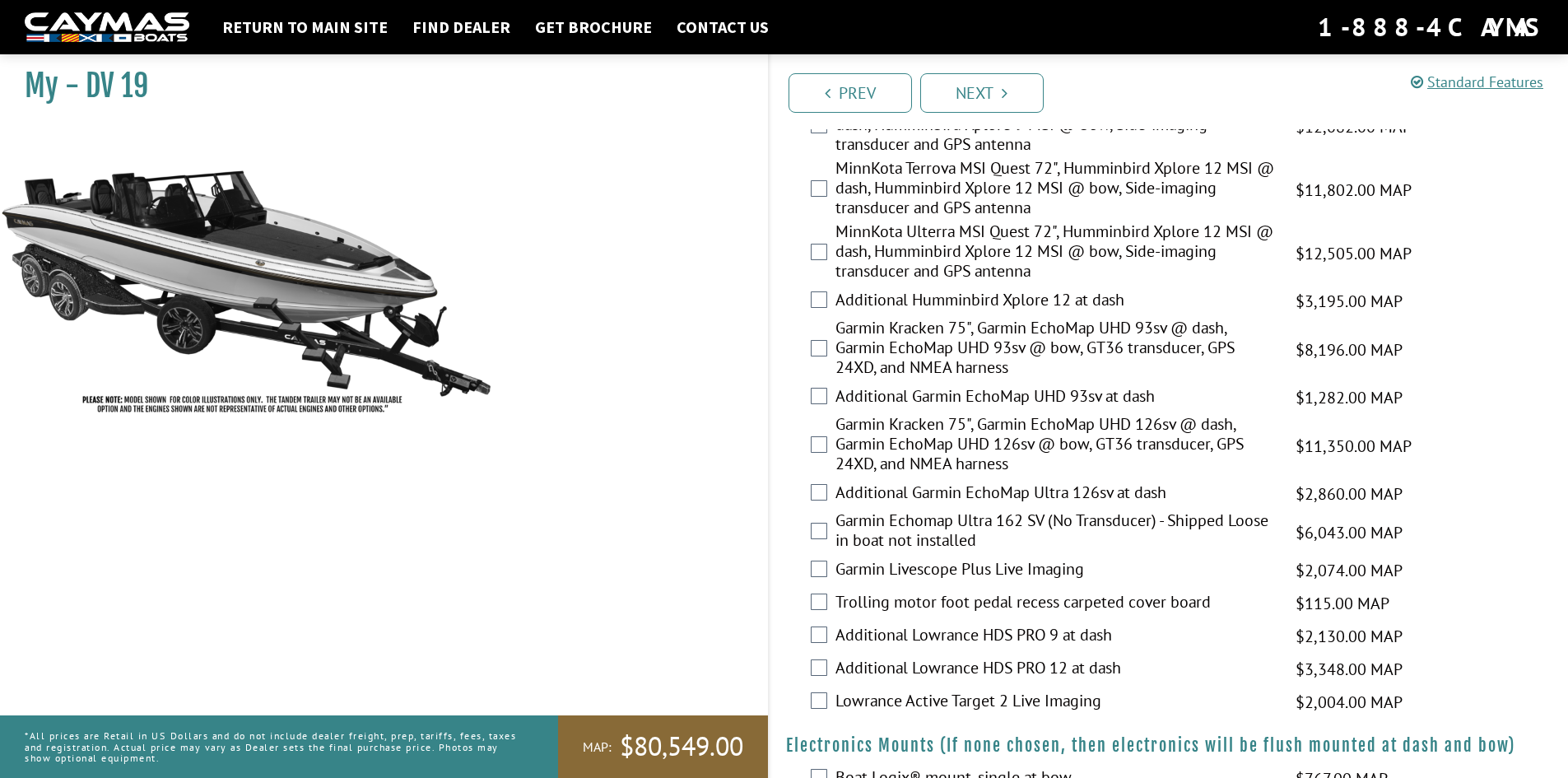
scroll to position [659, 0]
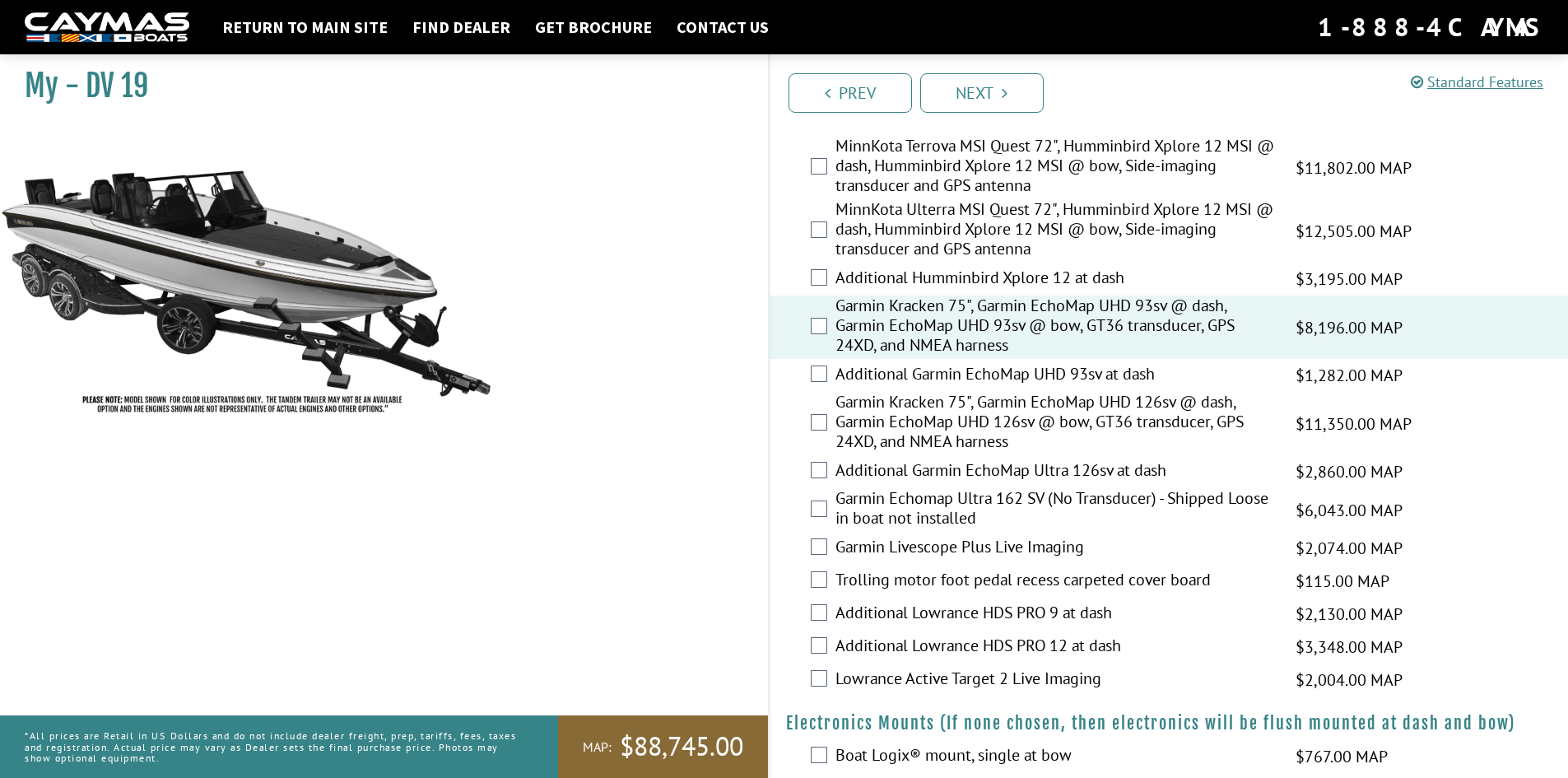
click at [829, 422] on div "Garmin Kracken 75", Garmin EchoMap UHD 126sv @ dash, Garmin EchoMap UHD 126sv @…" at bounding box center [1169, 424] width 799 height 63
click at [806, 428] on div "Garmin Kracken 75", Garmin EchoMap UHD 126sv @ dash, Garmin EchoMap UHD 126sv @…" at bounding box center [1169, 424] width 799 height 63
click at [808, 424] on div "Garmin Kracken 75", Garmin EchoMap UHD 126sv @ dash, Garmin EchoMap UHD 126sv @…" at bounding box center [1169, 424] width 799 height 63
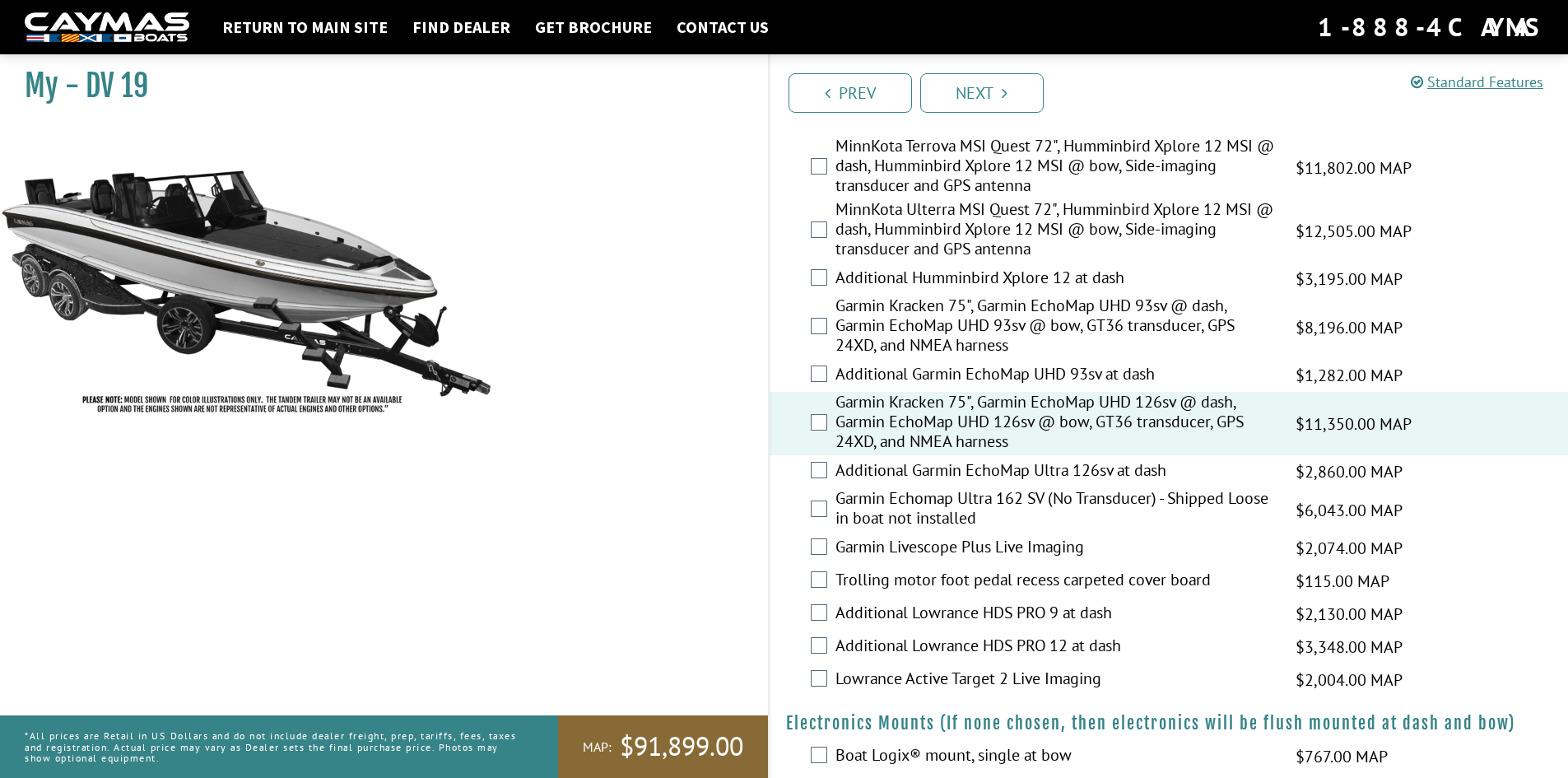
click at [982, 553] on label "Garmin Livescope Plus Live Imaging" at bounding box center [1056, 549] width 440 height 24
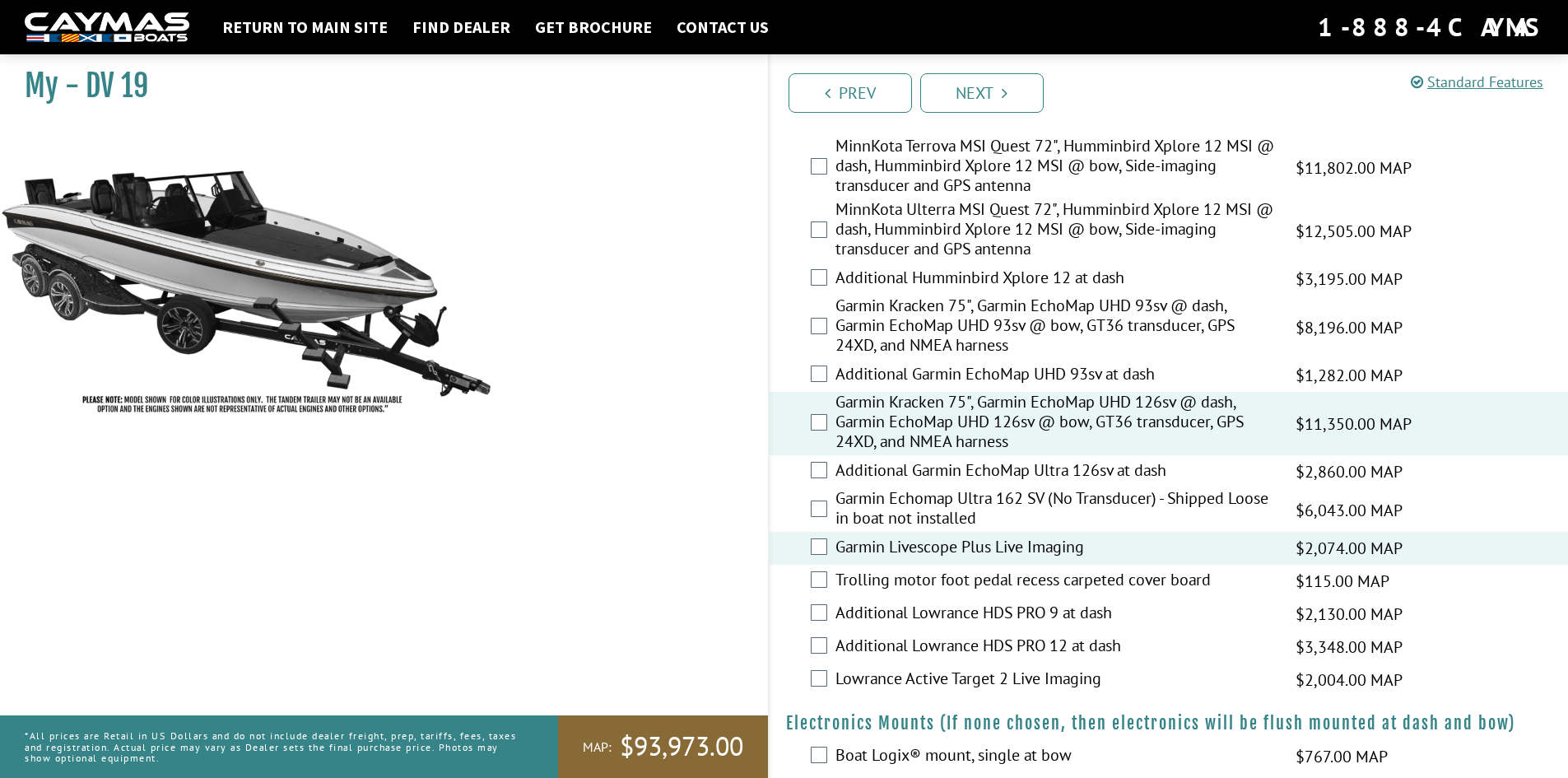
click at [1128, 579] on label "Trolling motor foot pedal recess carpeted cover board" at bounding box center [1056, 582] width 440 height 24
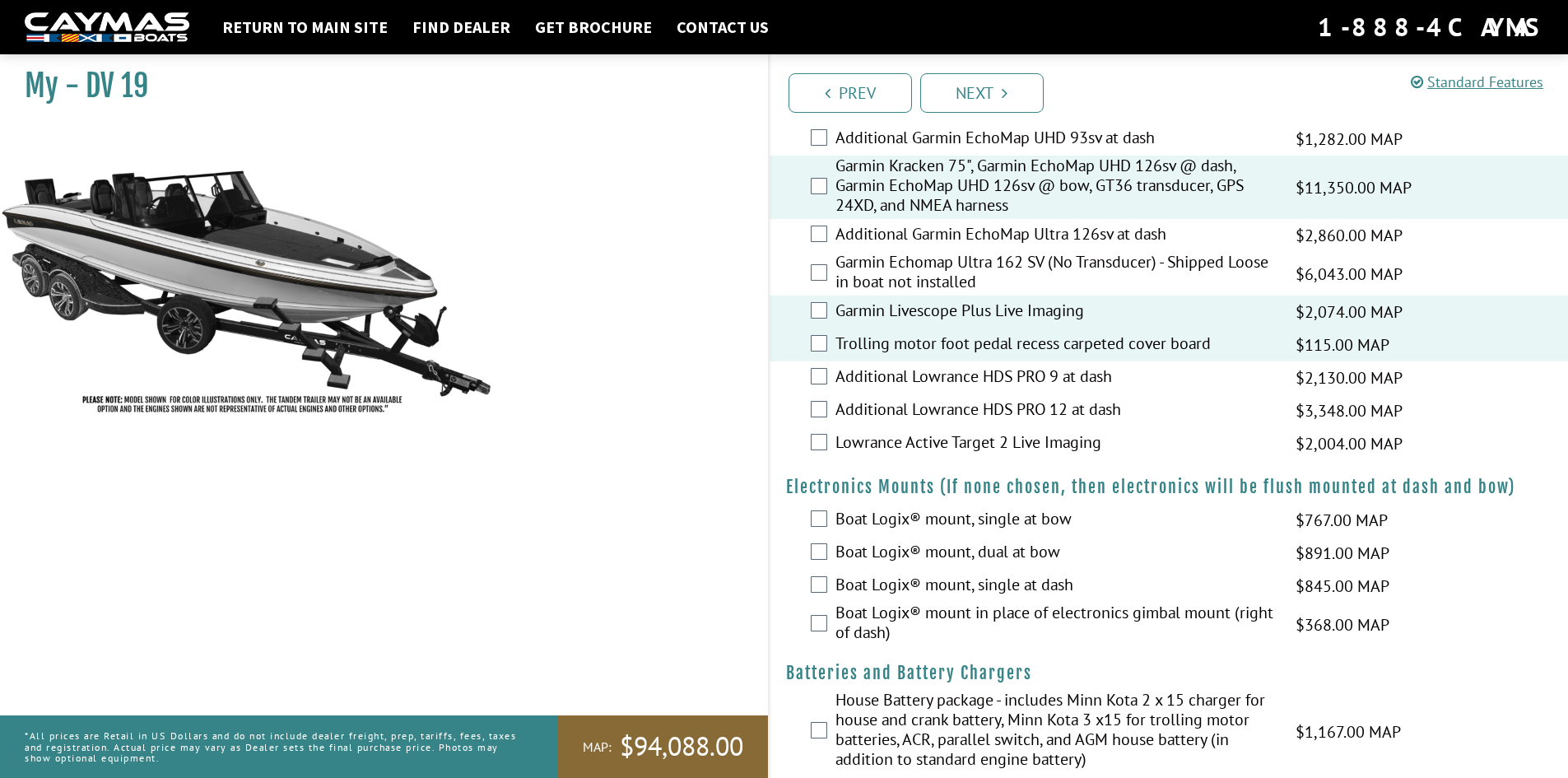
scroll to position [906, 0]
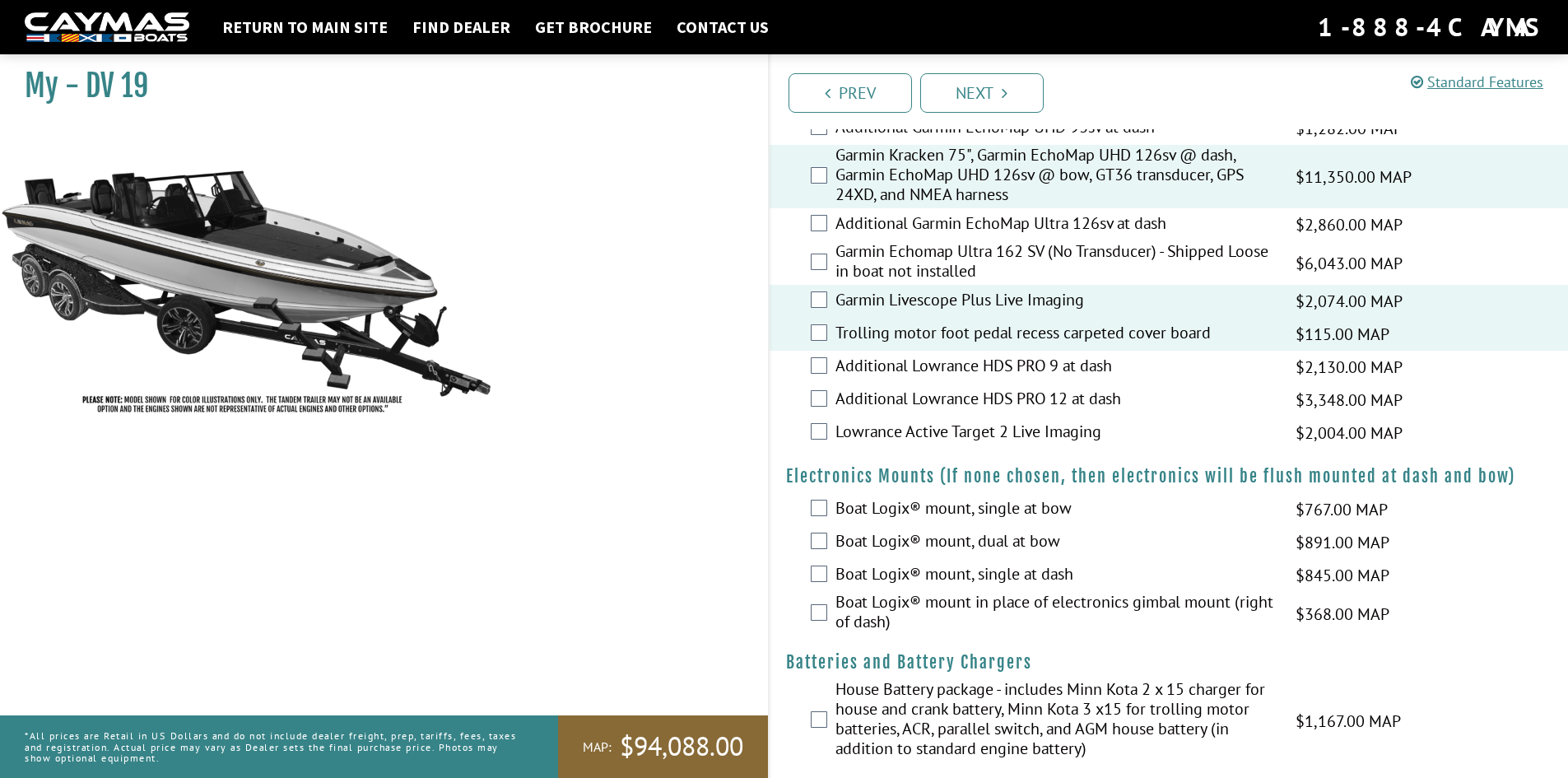
click at [890, 574] on label "Boat Logix® mount, single at dash" at bounding box center [1056, 576] width 440 height 24
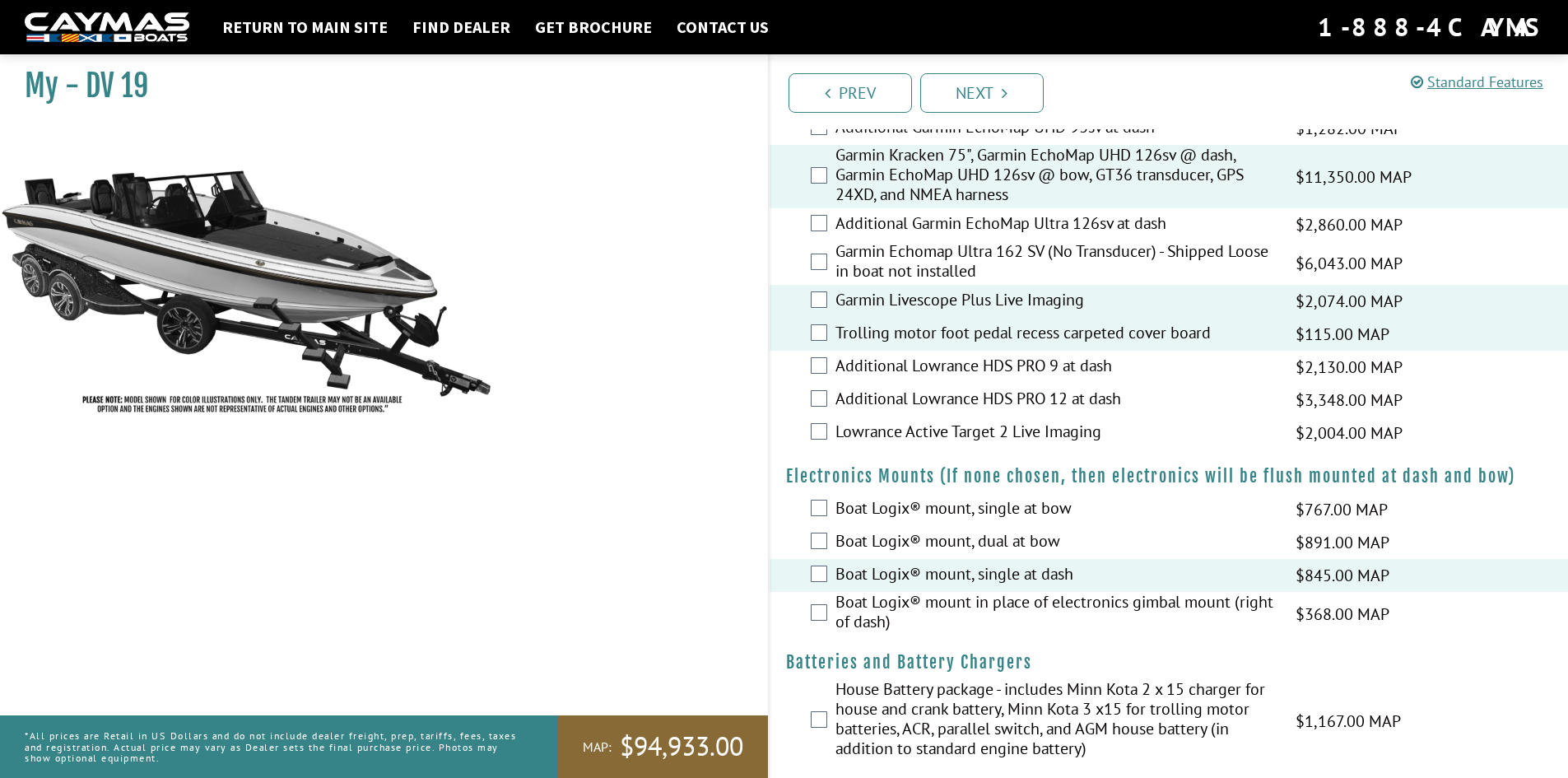
click at [891, 547] on label "Boat Logix® mount, dual at bow" at bounding box center [1056, 543] width 440 height 24
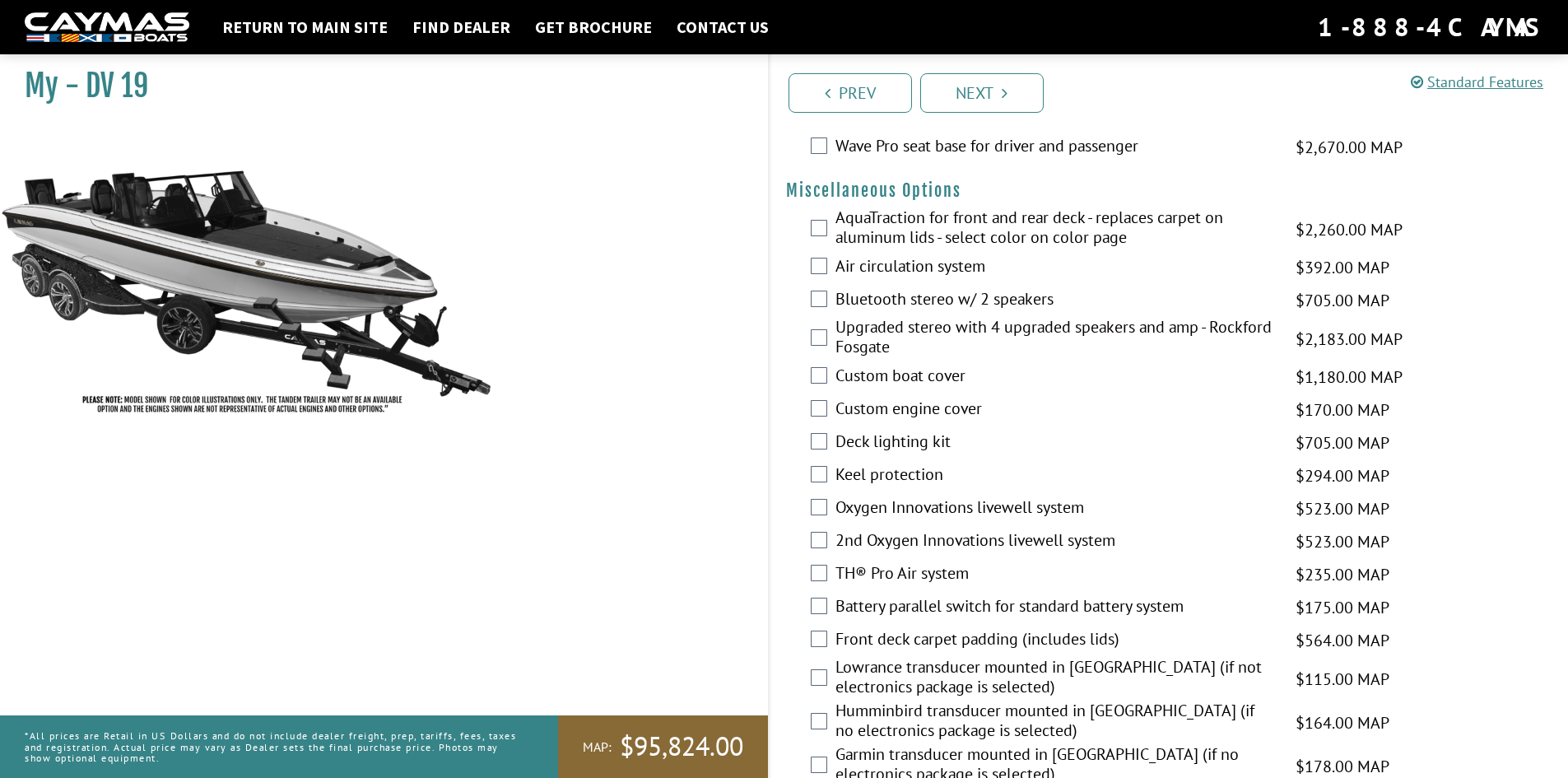
scroll to position [1894, 0]
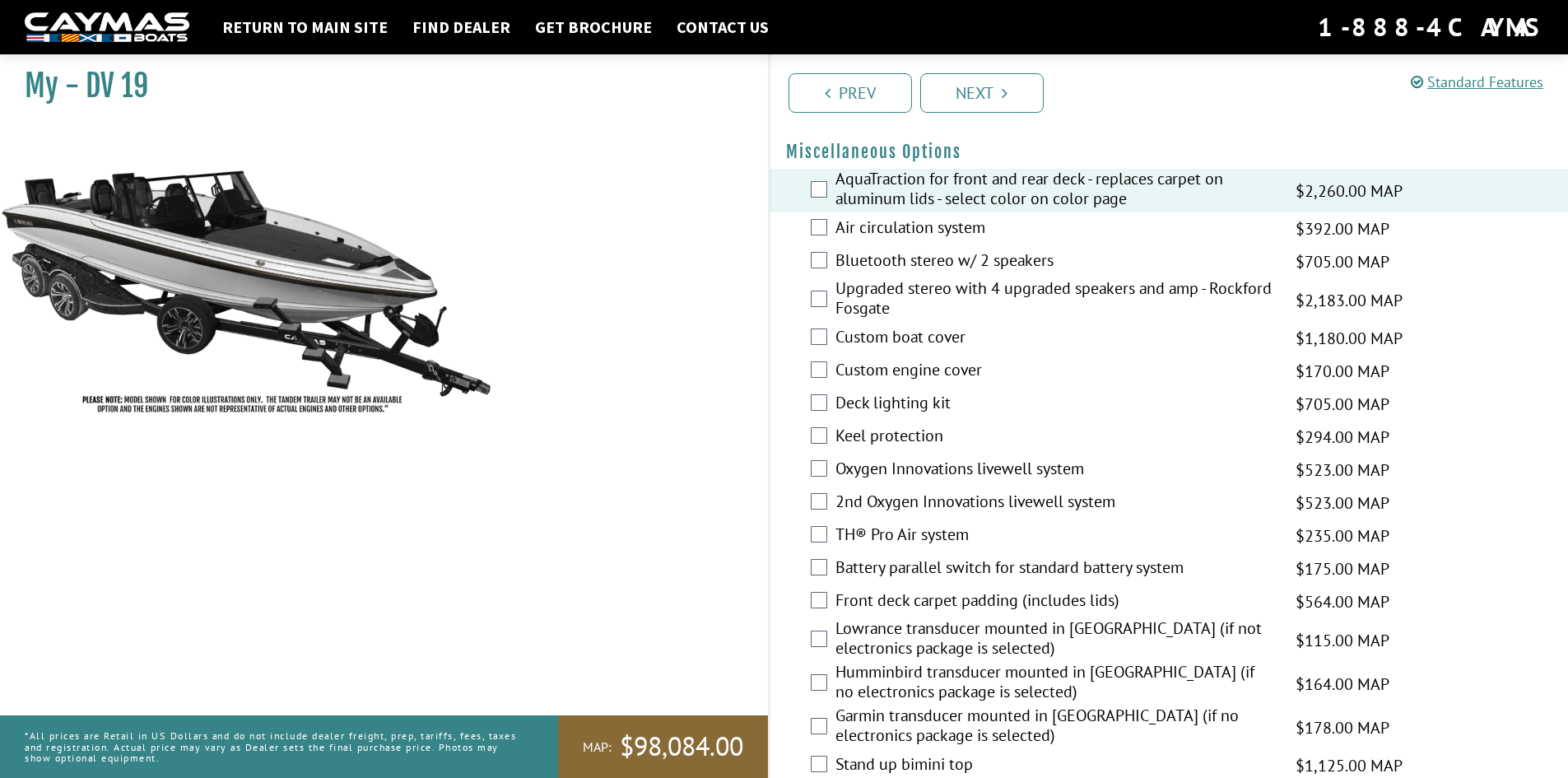
click at [820, 240] on div "Air circulation system $392.00 MAP $463.00 MSRP" at bounding box center [1169, 229] width 799 height 33
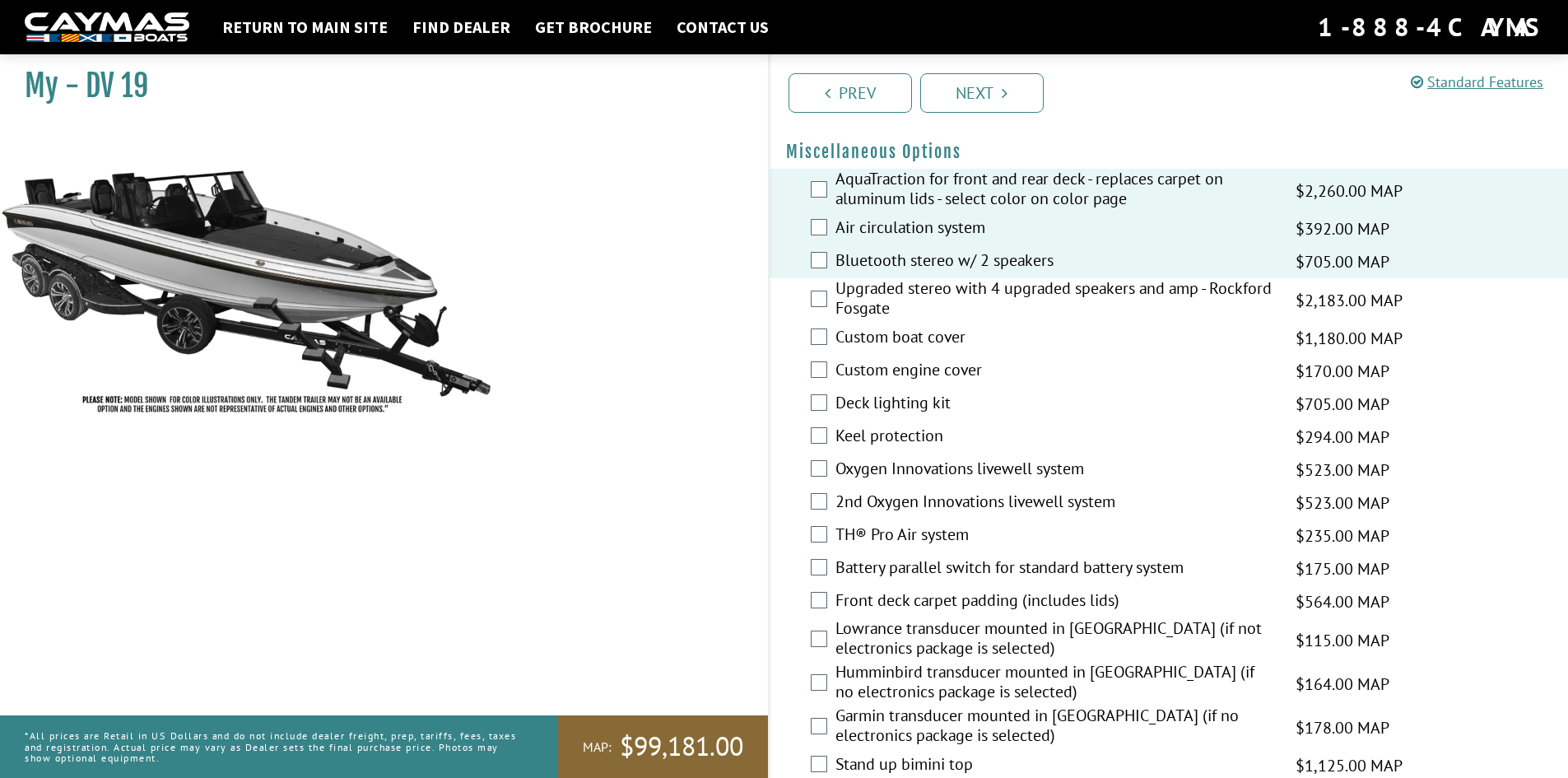
click at [926, 466] on label "Oxygen Innovations livewell system" at bounding box center [1056, 471] width 440 height 24
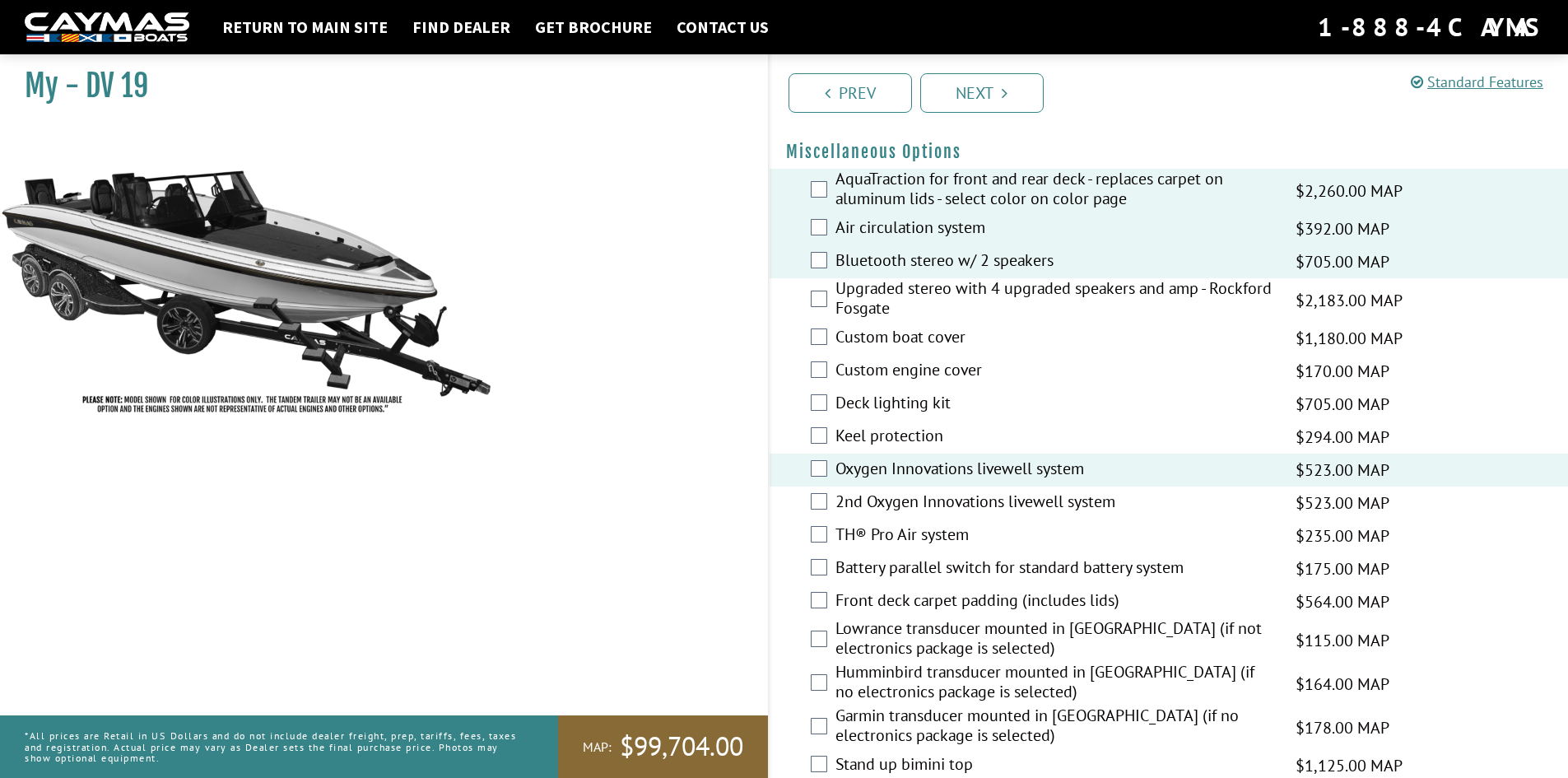
click at [885, 129] on fieldset "Jack Plates Please select option. Bob's 4" Hydraulic Jack Plate upgrade with du…" at bounding box center [1169, 618] width 799 height 4664
click at [860, 110] on link "Prev" at bounding box center [850, 93] width 123 height 39
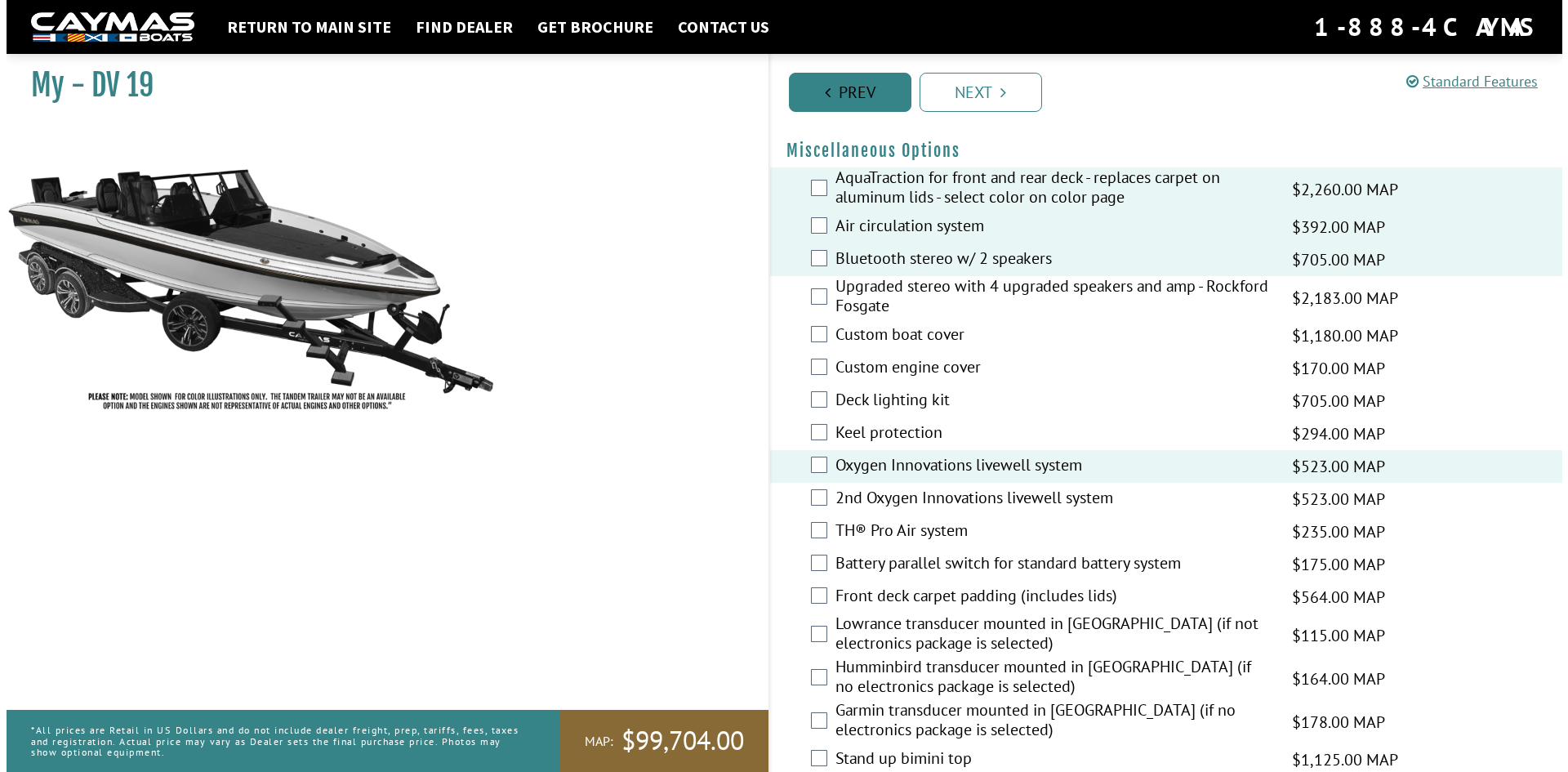
scroll to position [0, 0]
